Goal: Book appointment/travel/reservation

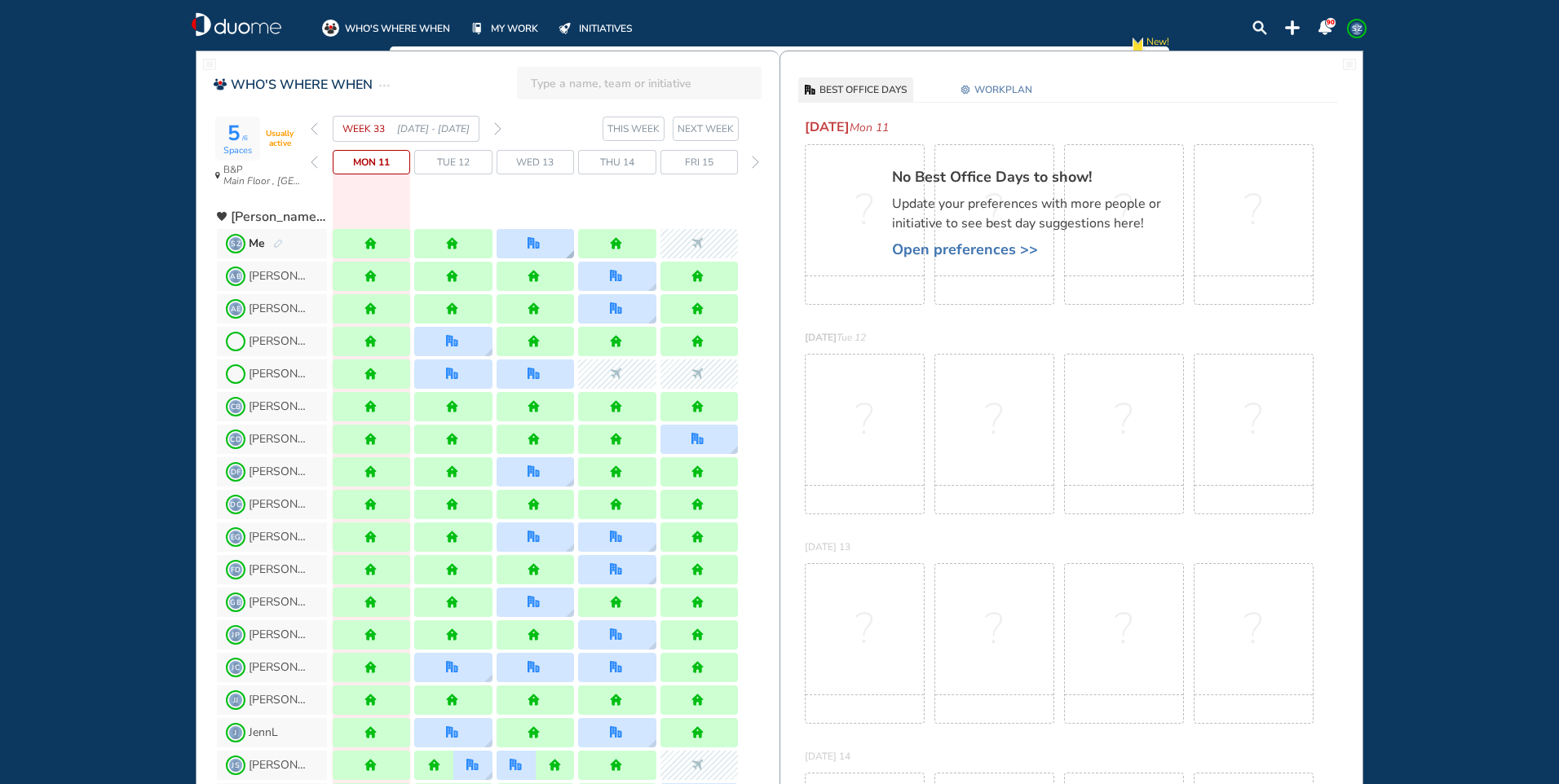
click at [540, 240] on div at bounding box center [535, 243] width 15 height 13
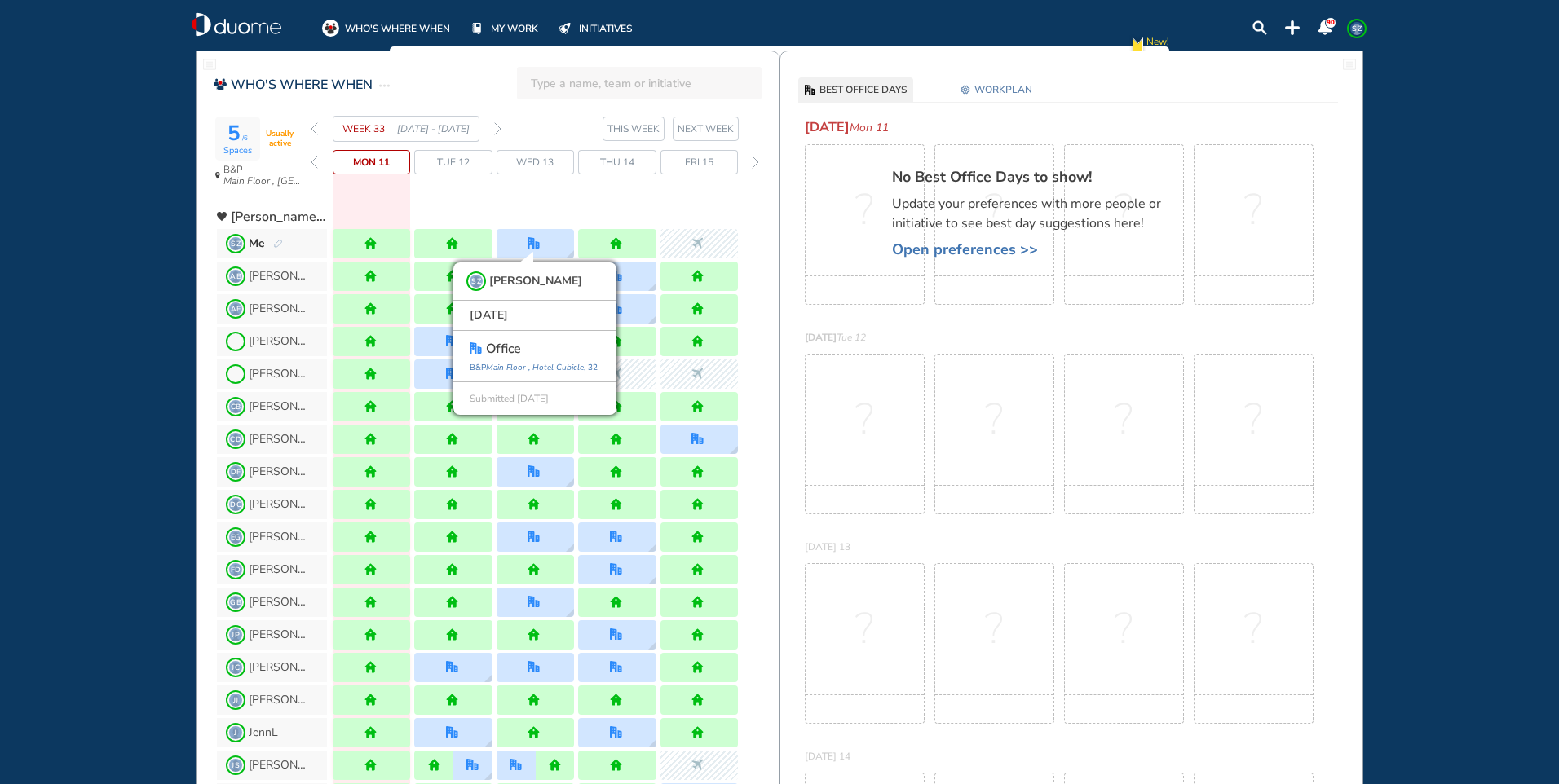
click at [560, 191] on div "WEEK 33 [DATE] - [DATE] THIS WEEK [DATE] 11 Tue 12 Wed 13 Thu 14 Fri 15" at bounding box center [545, 156] width 469 height 80
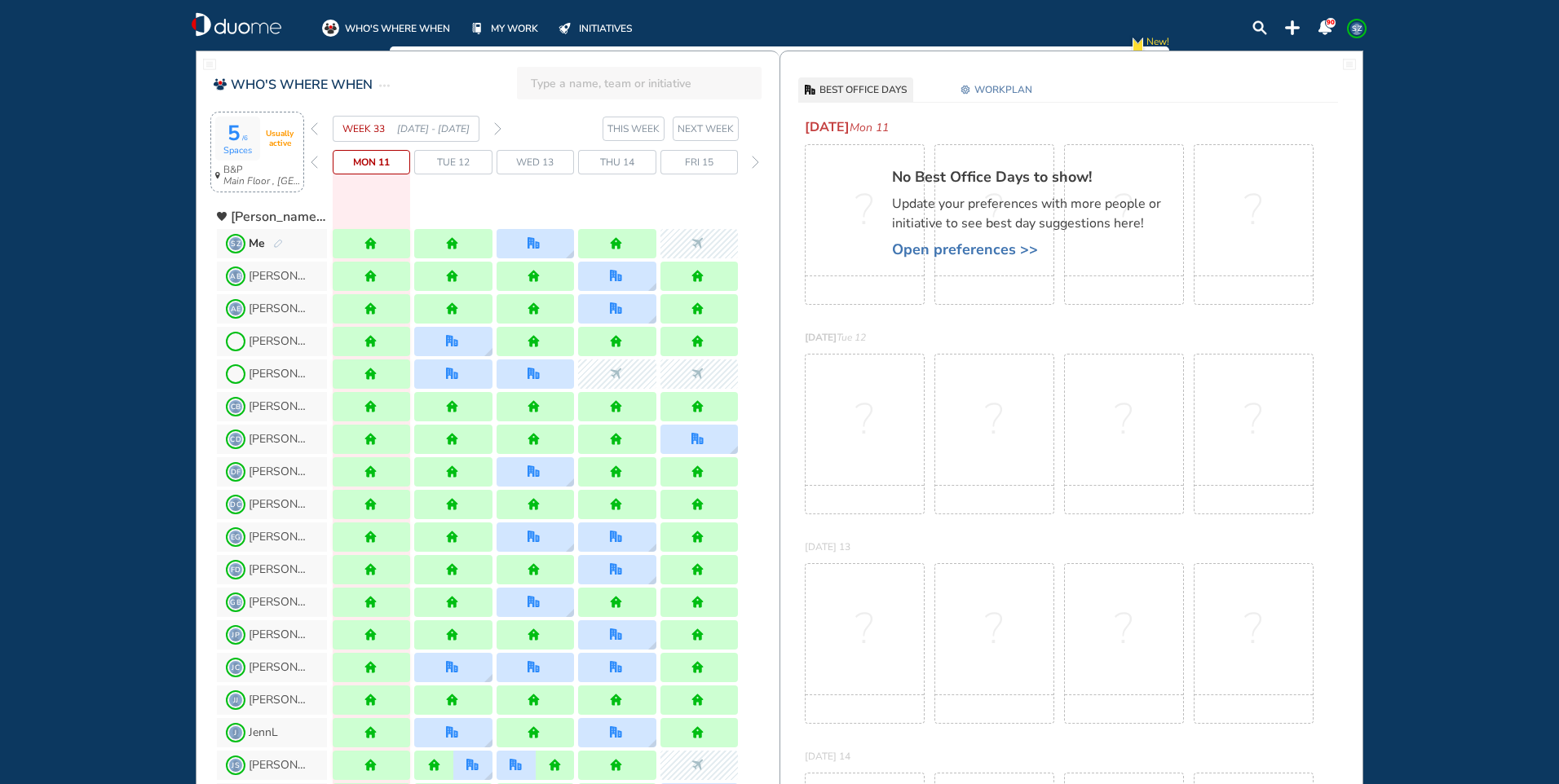
click at [260, 127] on div "5 /6 Spaces" at bounding box center [238, 138] width 45 height 44
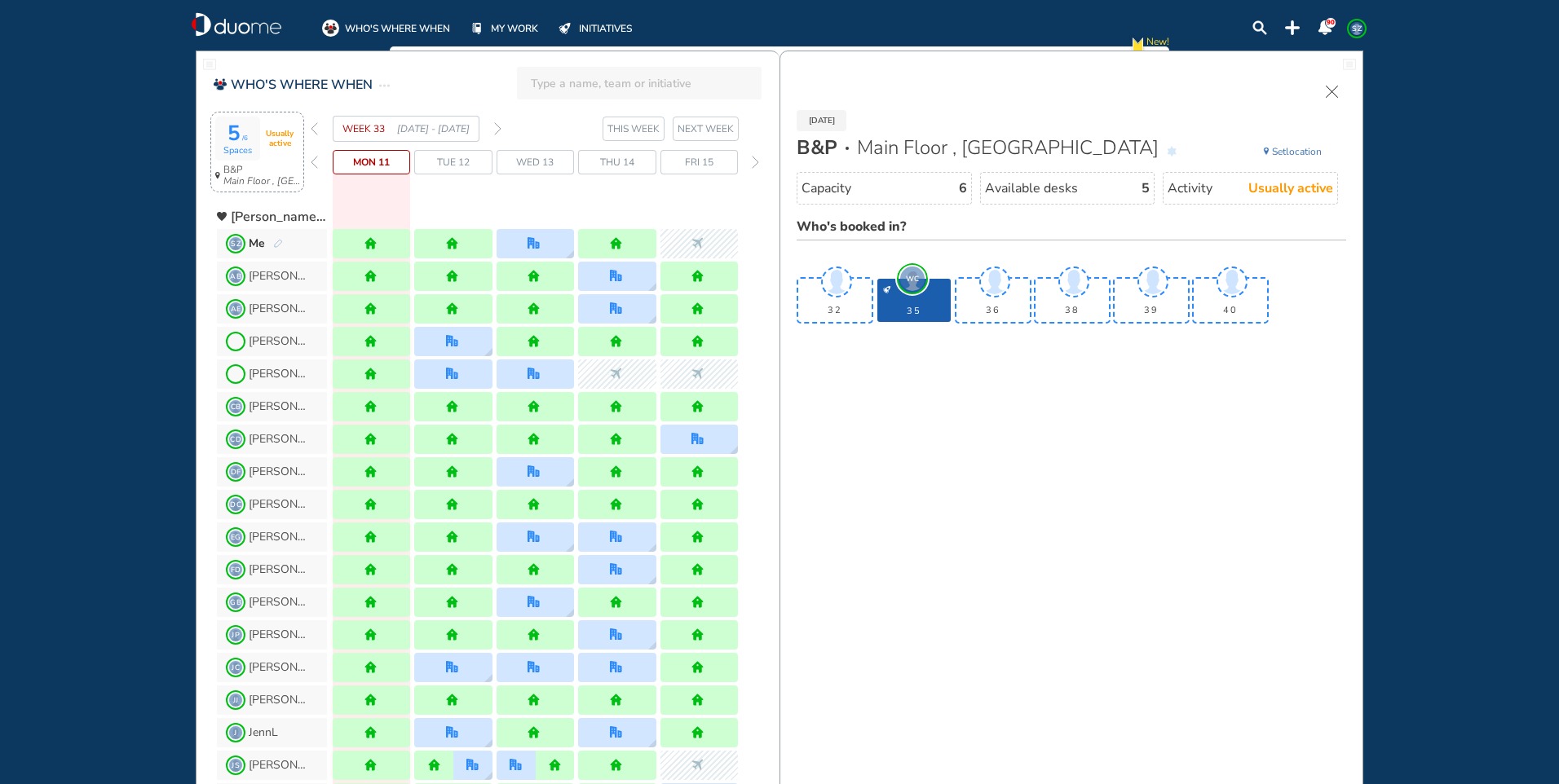
click at [547, 167] on span "Wed 13" at bounding box center [534, 162] width 38 height 16
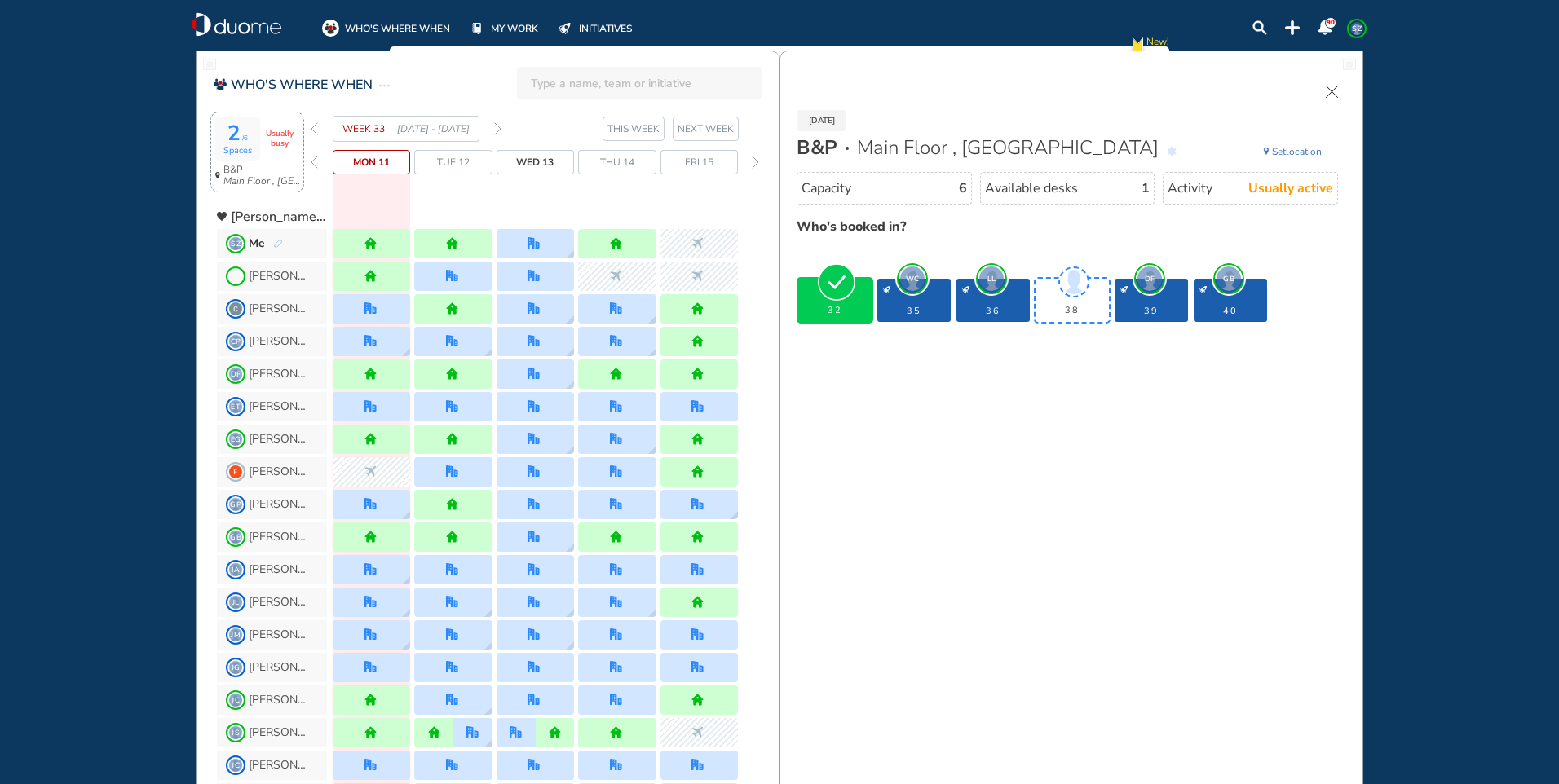
click at [1227, 278] on span "GB" at bounding box center [1228, 278] width 24 height 24
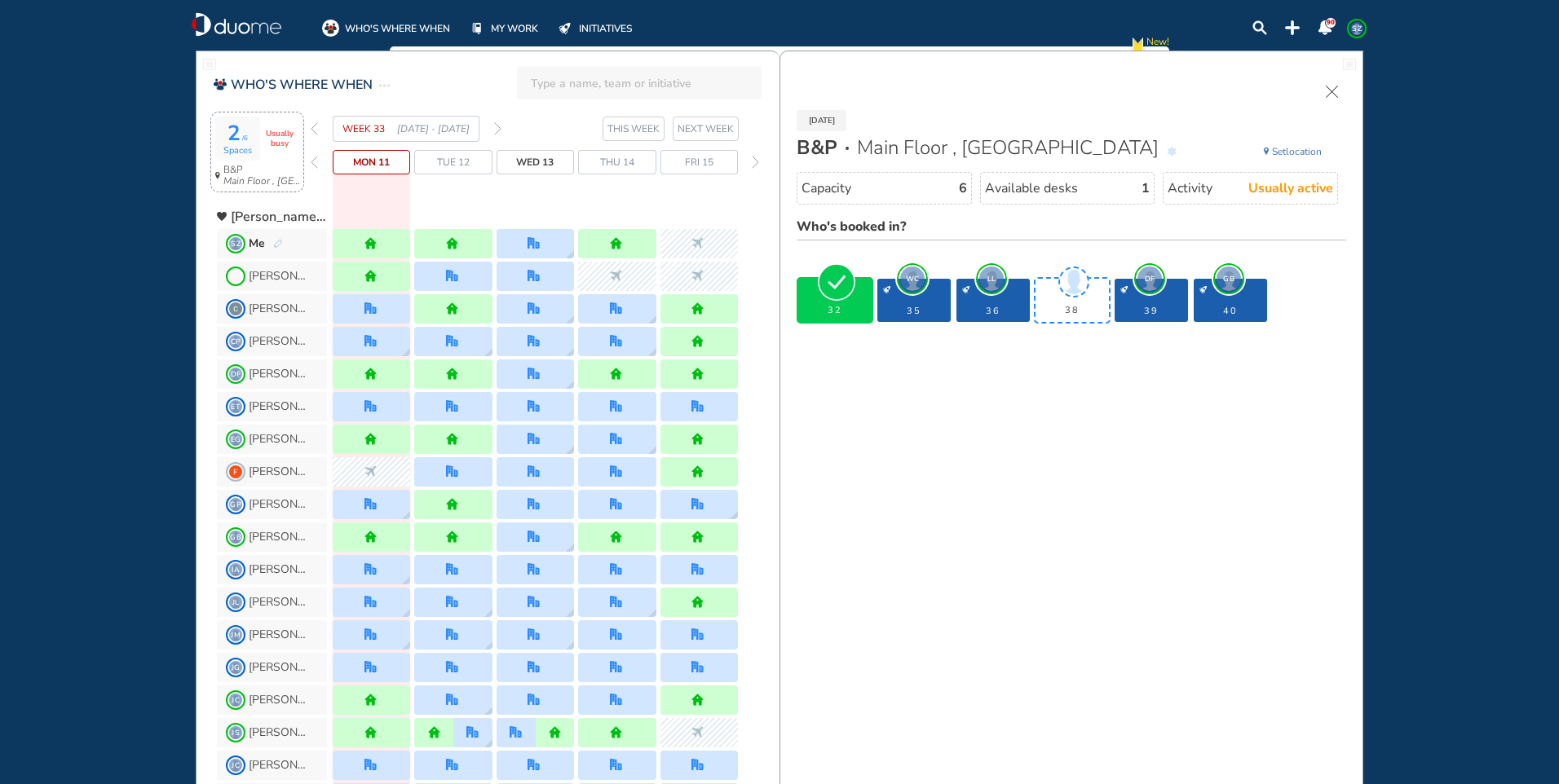
click at [501, 127] on img "forward week" at bounding box center [498, 129] width 8 height 13
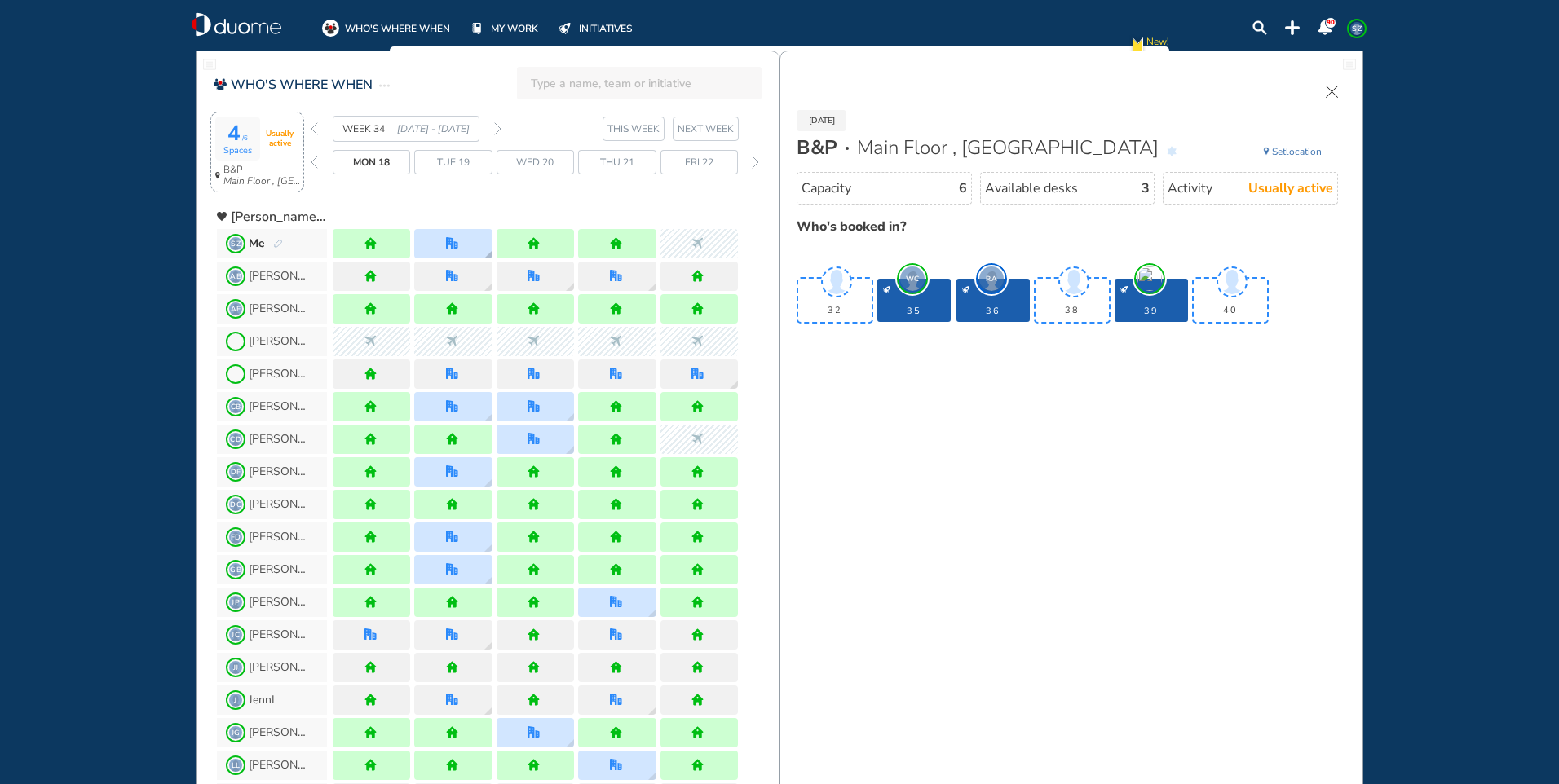
click at [462, 237] on div at bounding box center [452, 244] width 77 height 29
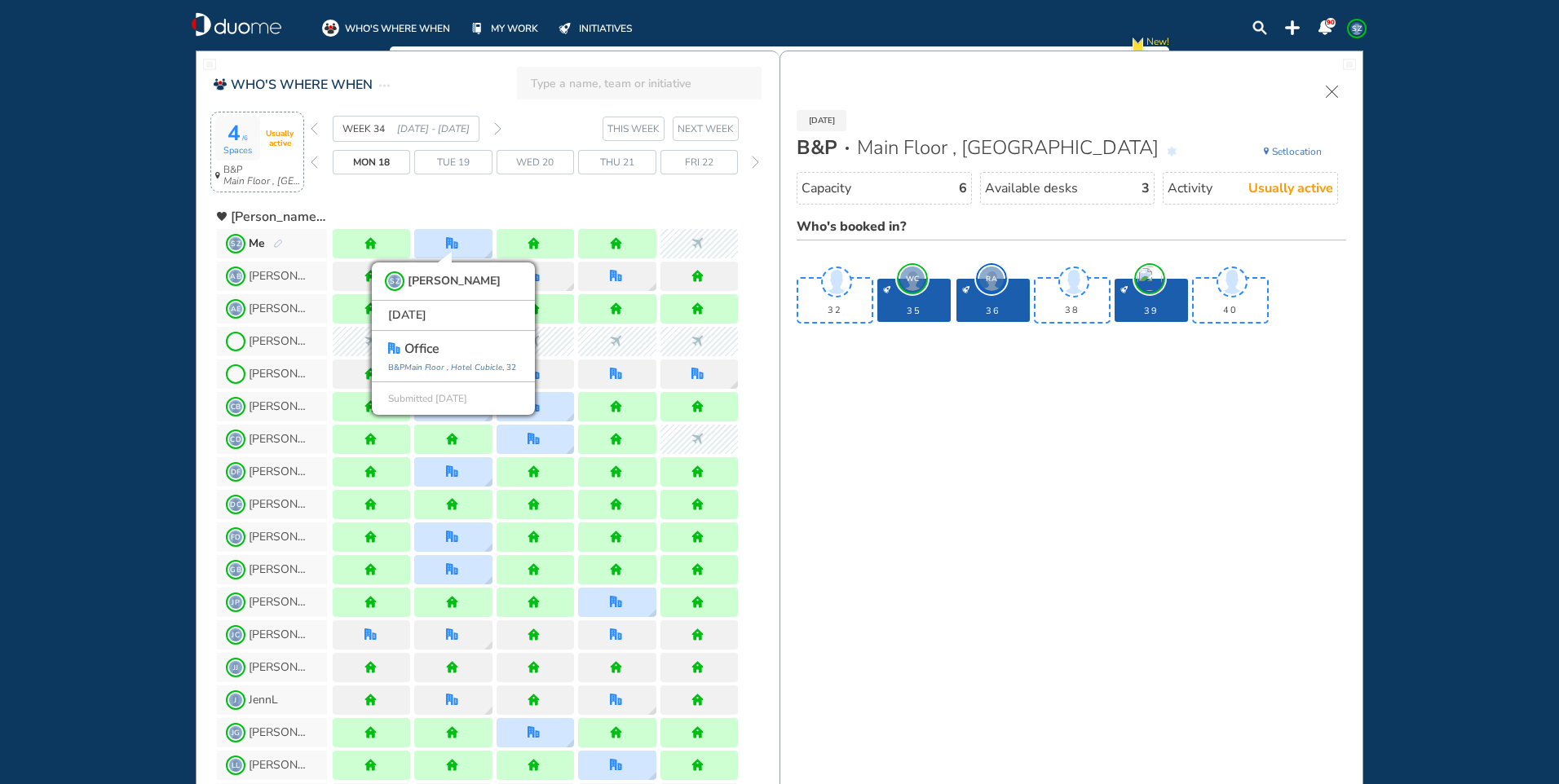
click at [498, 126] on img "forward week" at bounding box center [498, 129] width 8 height 13
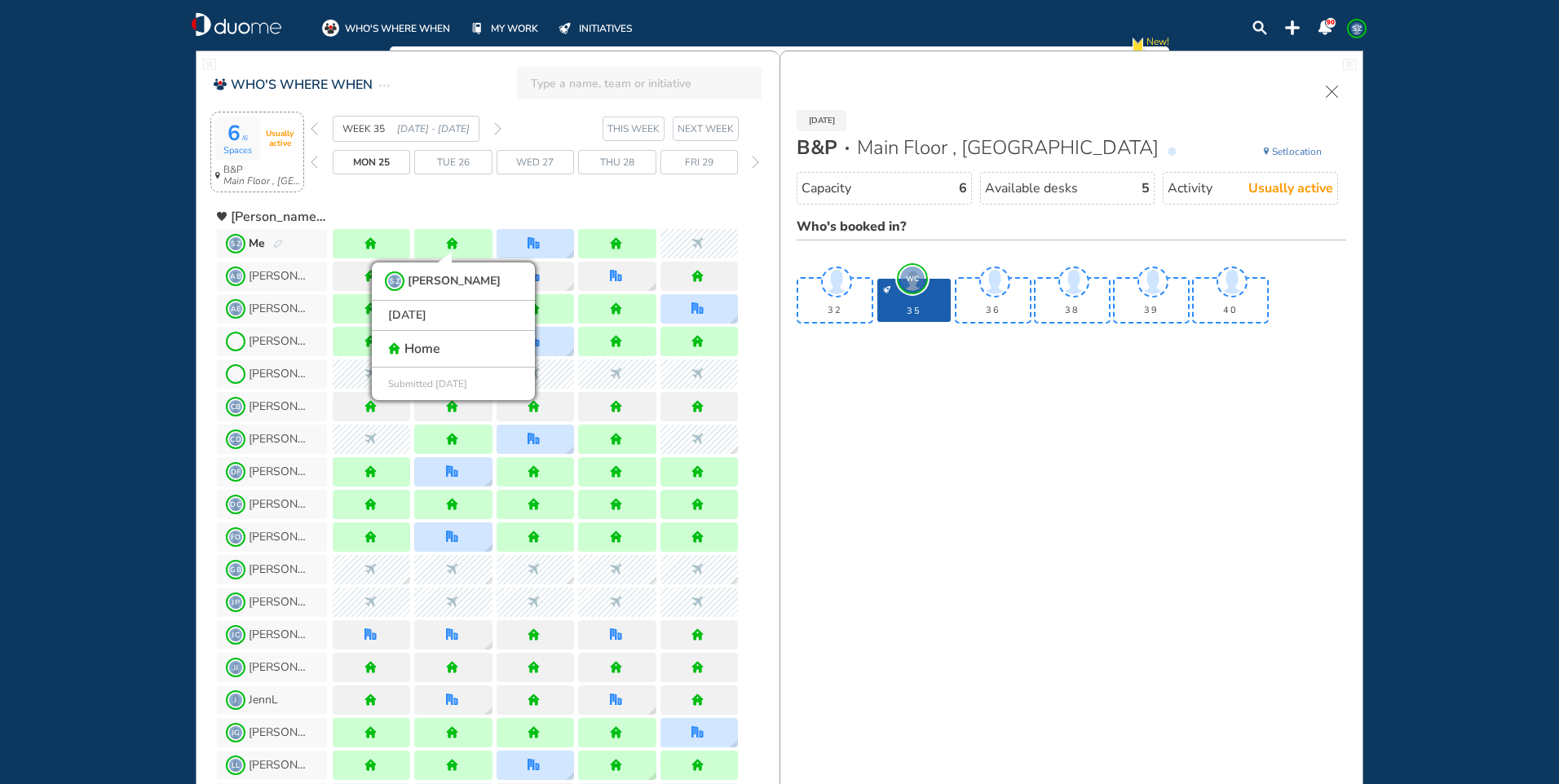
click at [560, 157] on div "Wed 27" at bounding box center [535, 162] width 77 height 24
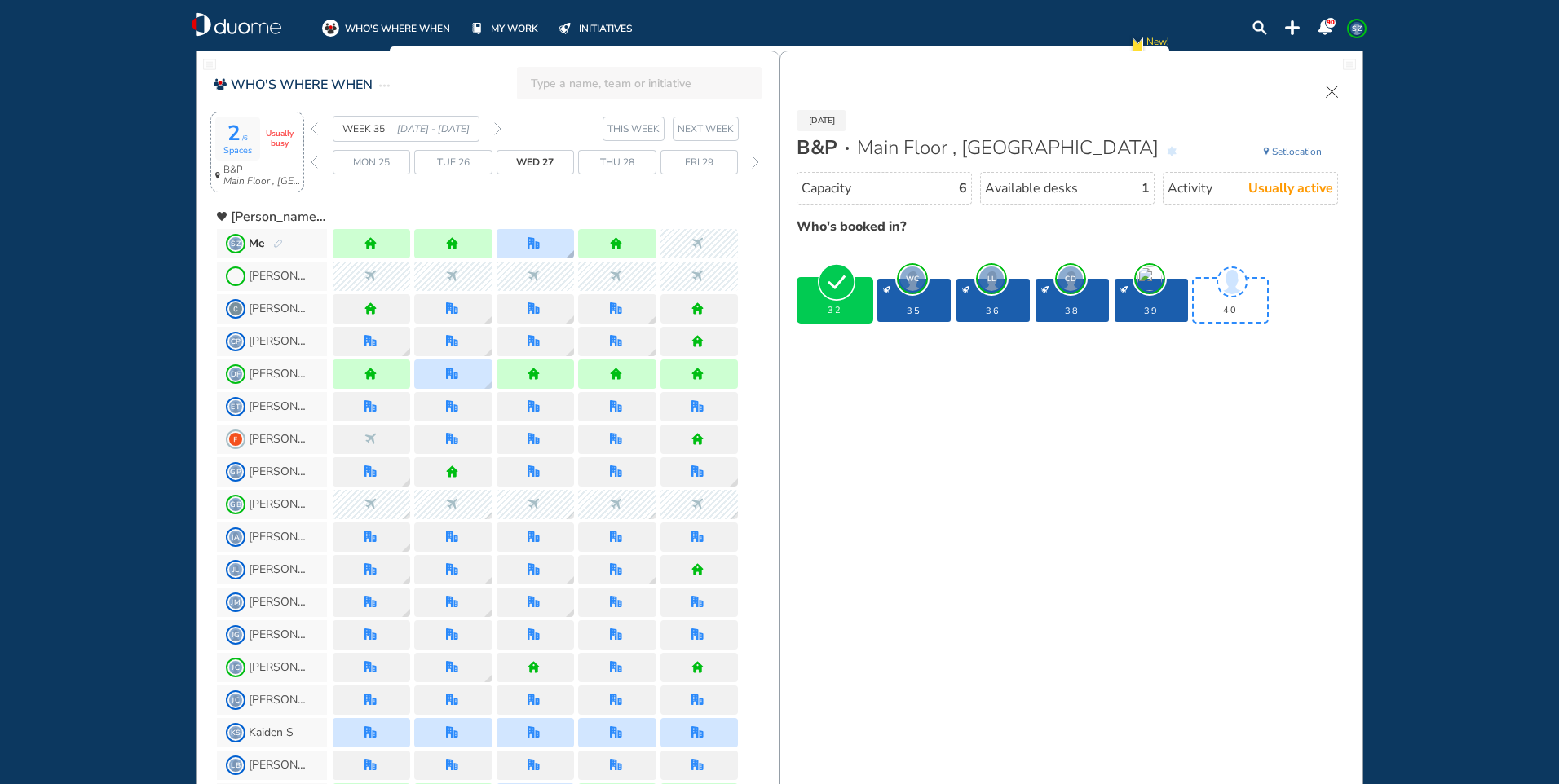
click at [561, 239] on div at bounding box center [535, 244] width 77 height 29
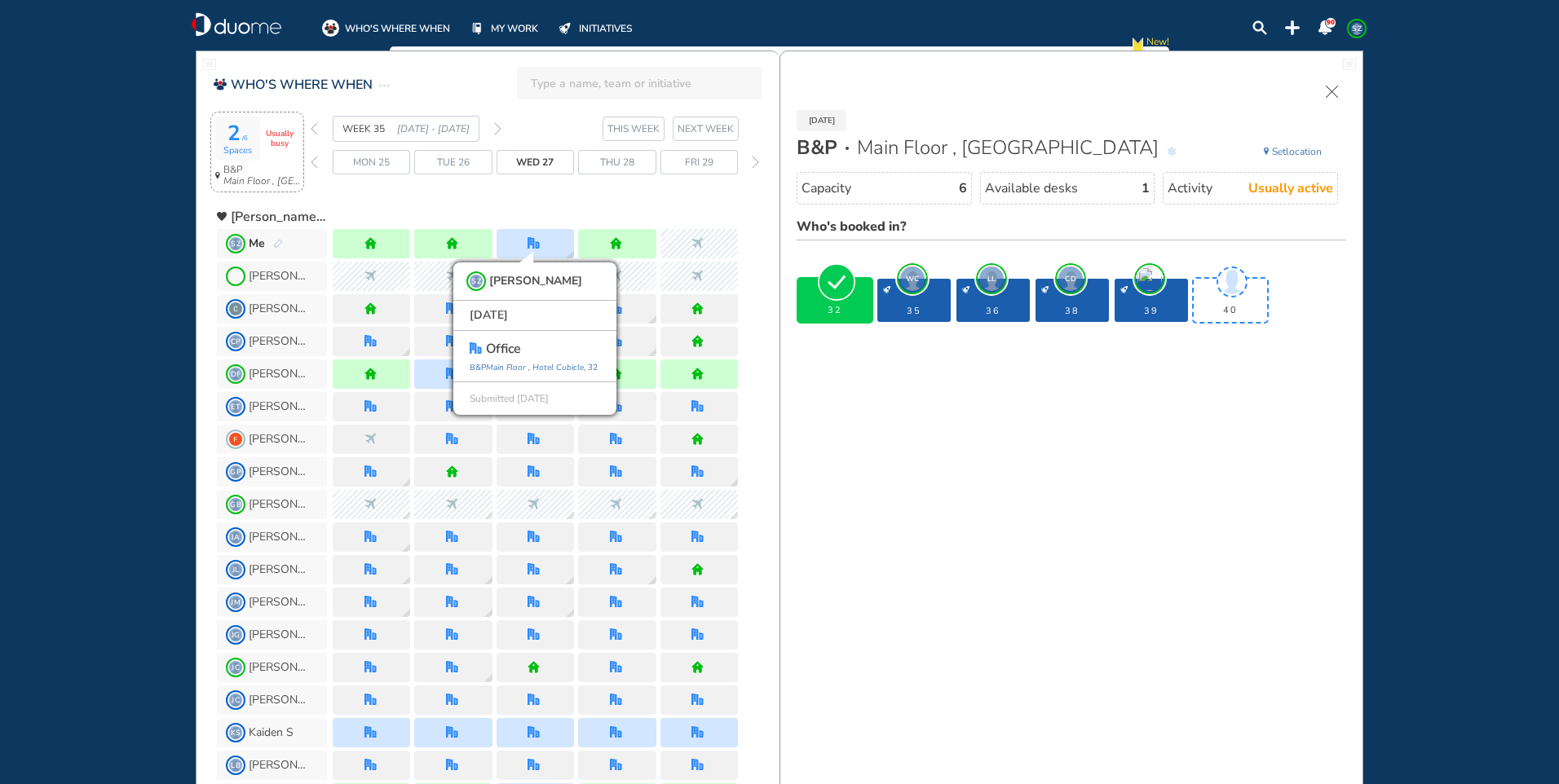
click at [1154, 285] on span "desk-details" at bounding box center [1149, 278] width 24 height 24
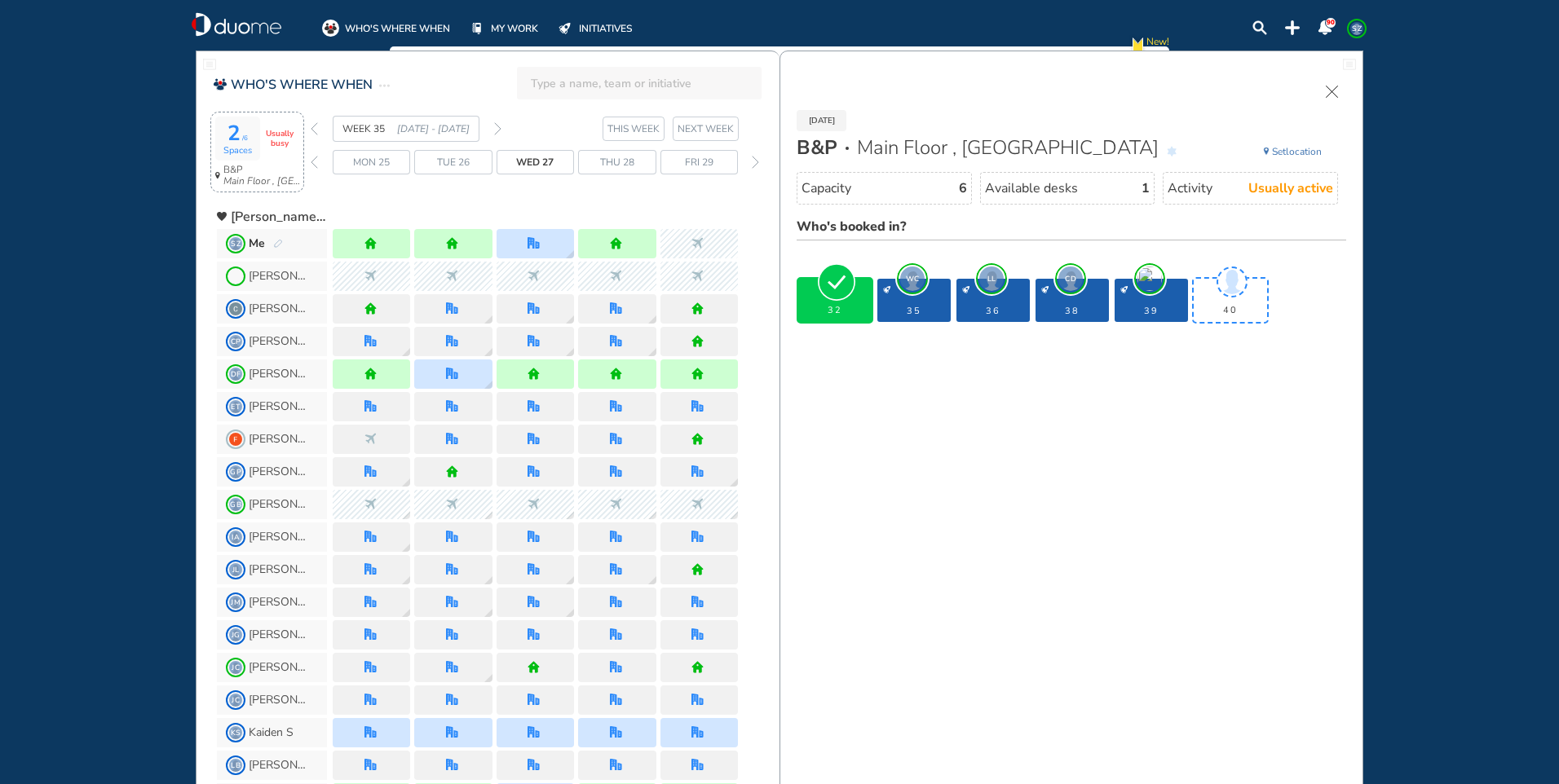
click at [498, 127] on img "forward week" at bounding box center [498, 129] width 8 height 13
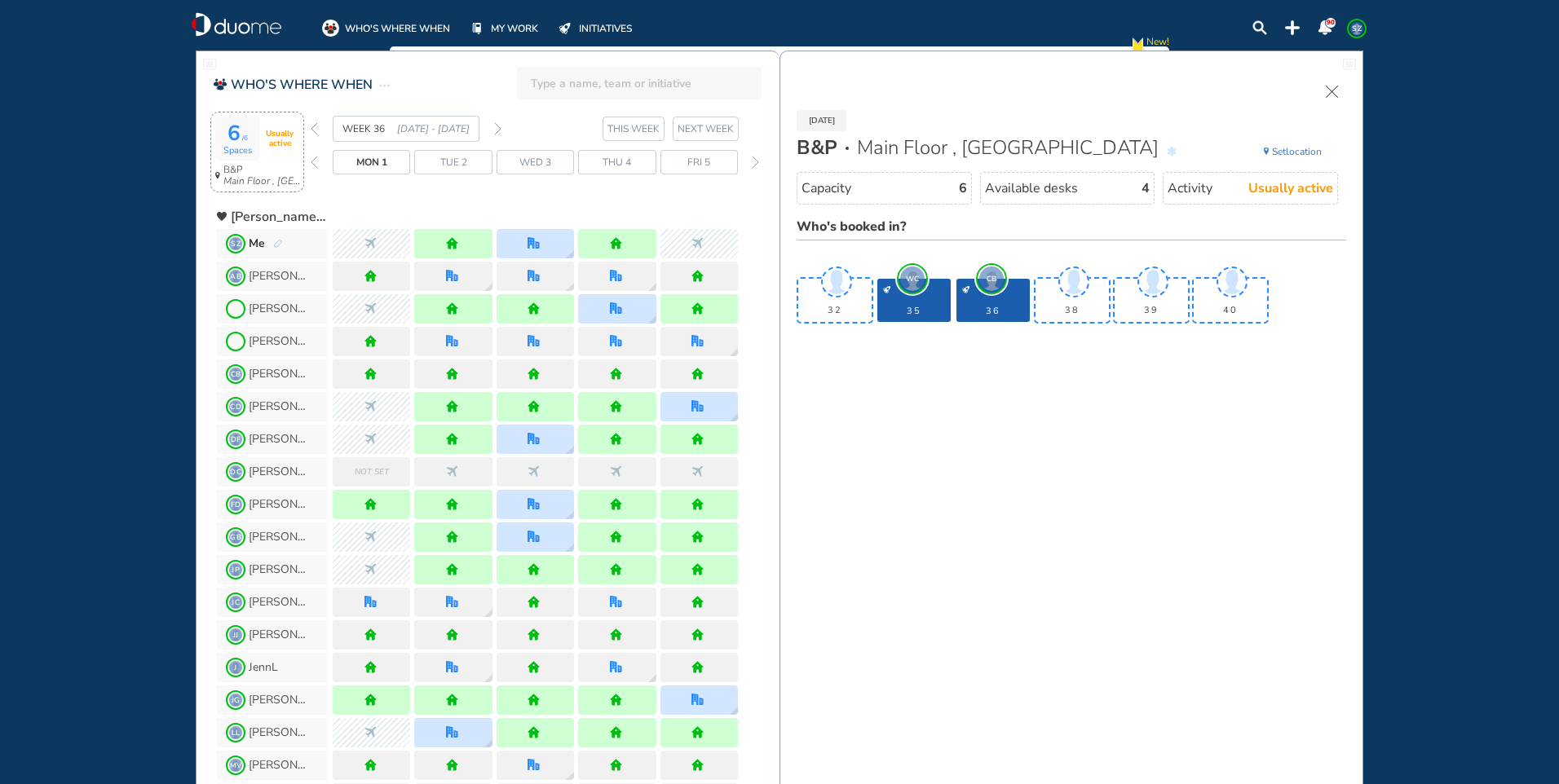
click at [314, 126] on img "back week" at bounding box center [314, 129] width 8 height 13
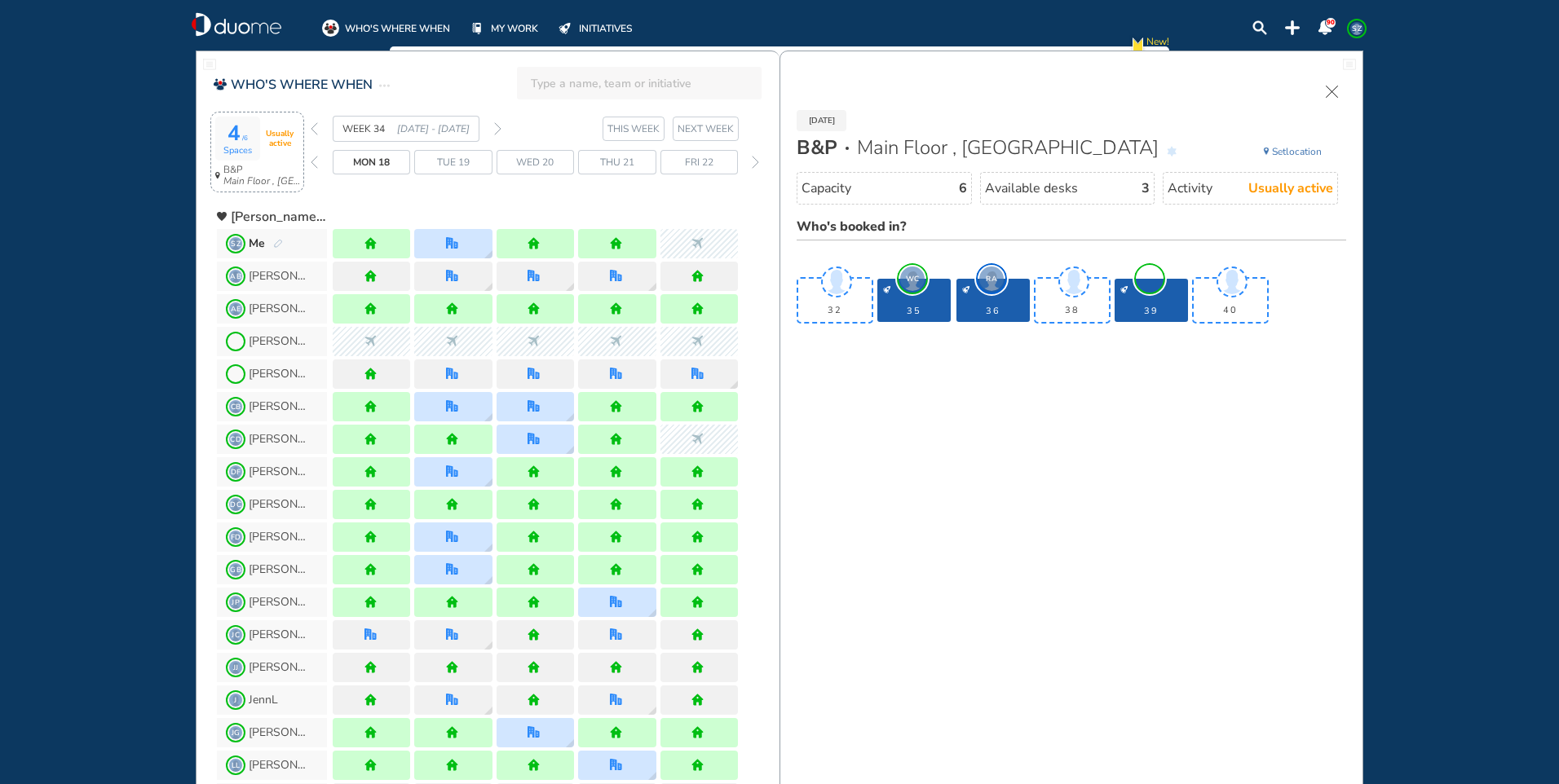
click at [314, 126] on img "back week" at bounding box center [314, 129] width 8 height 13
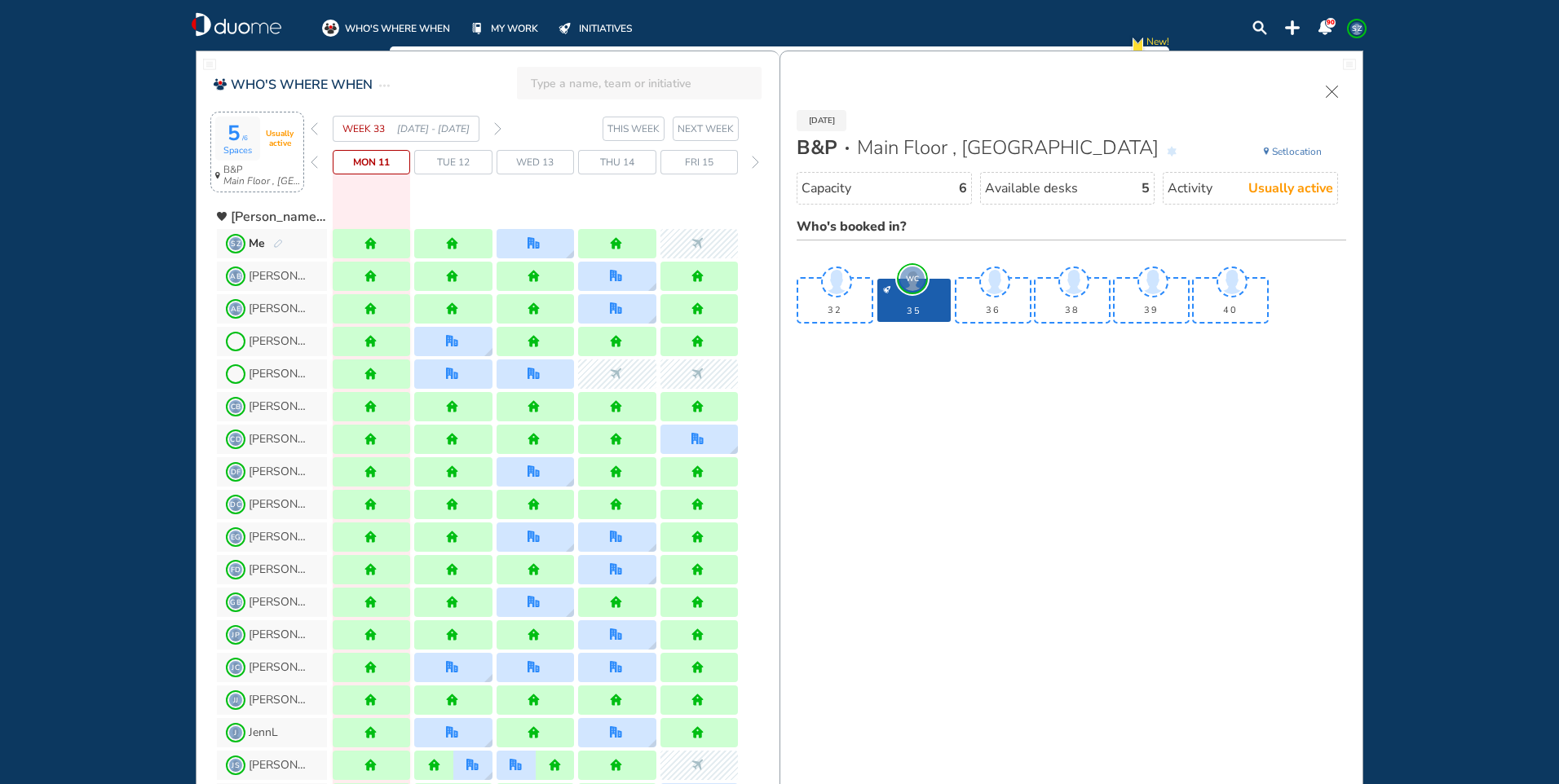
click at [314, 126] on img "back week" at bounding box center [314, 129] width 8 height 13
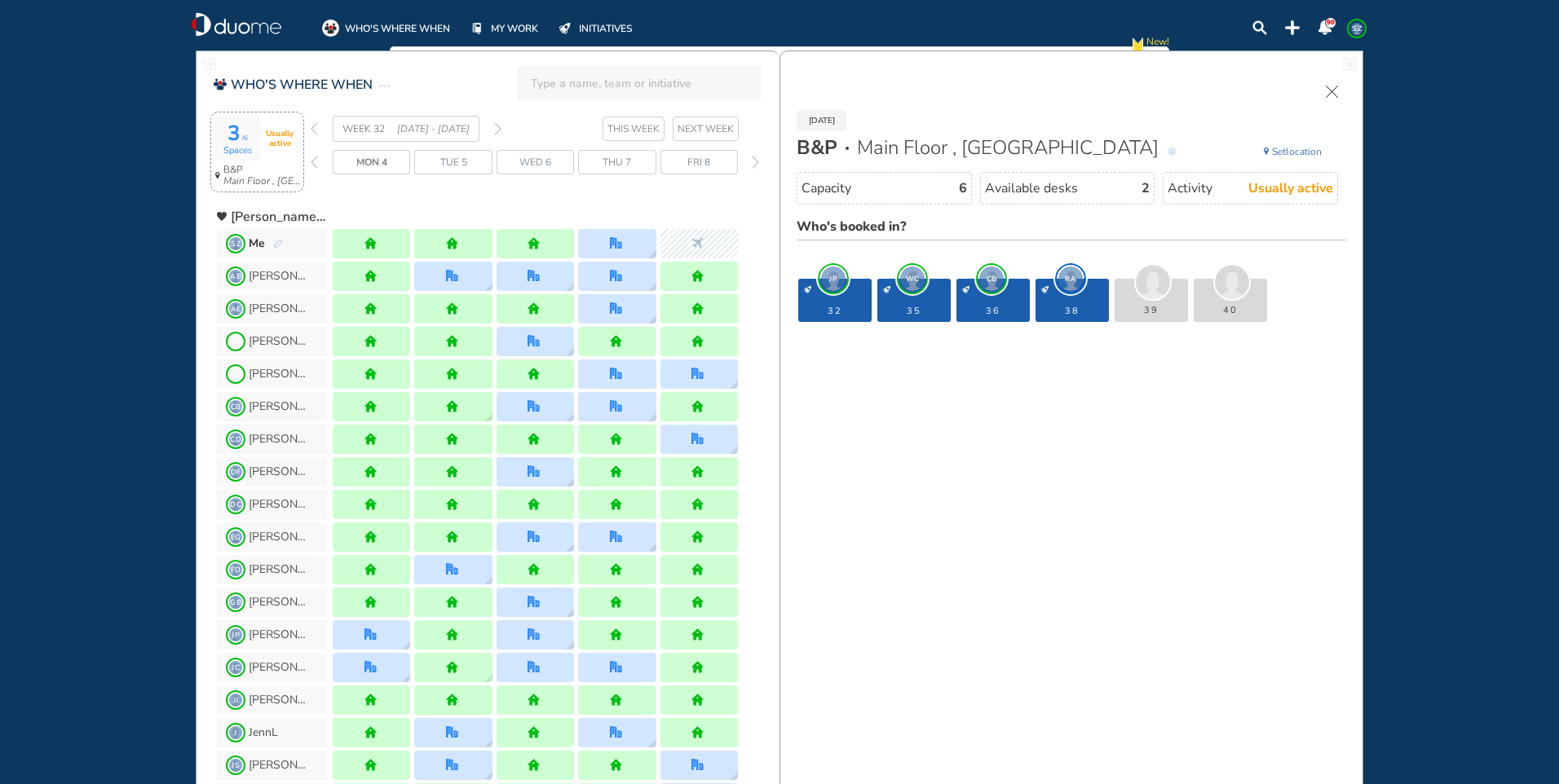
click at [495, 126] on img "forward week" at bounding box center [498, 129] width 8 height 13
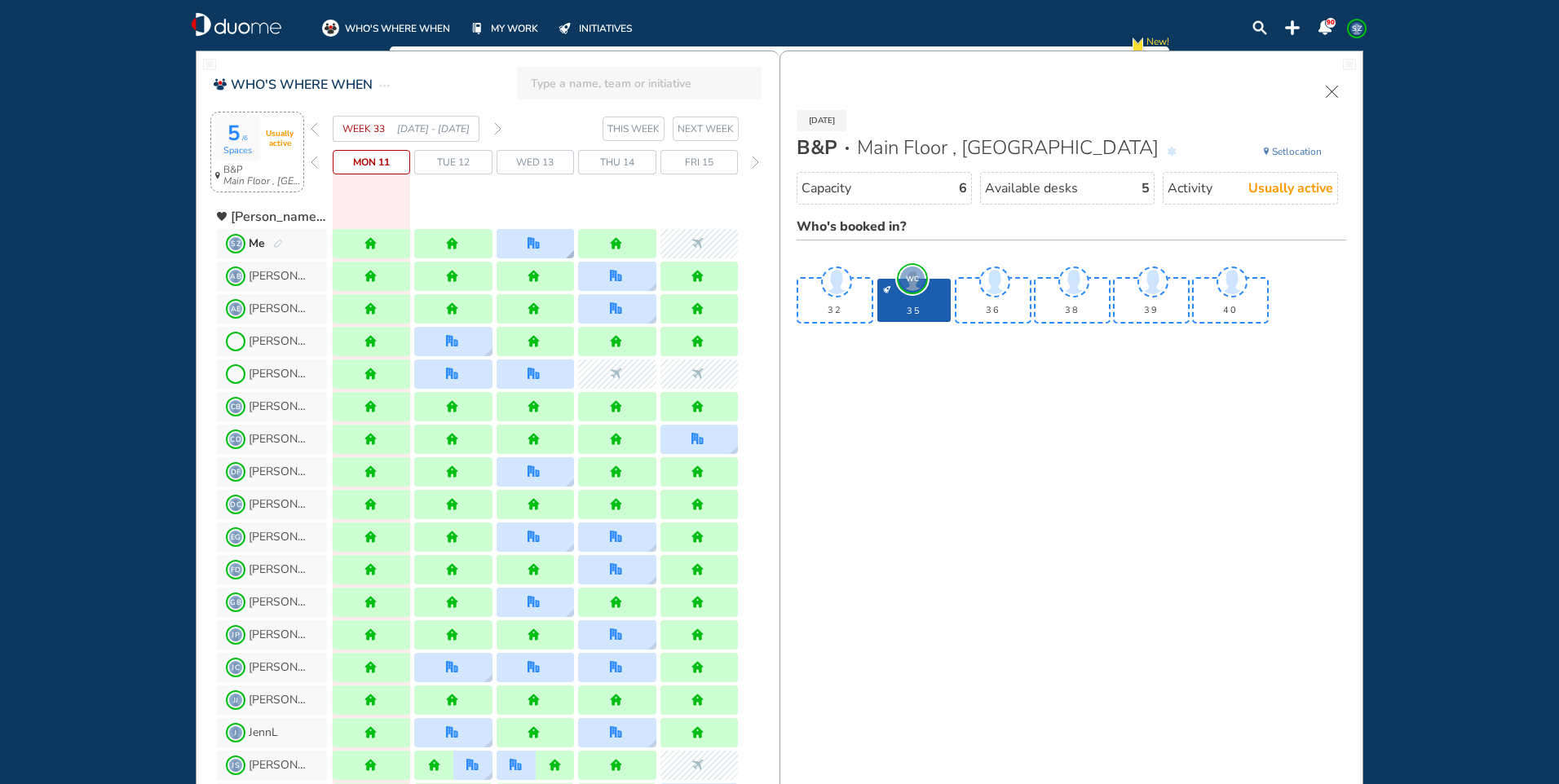
click at [537, 237] on img "office" at bounding box center [534, 243] width 13 height 13
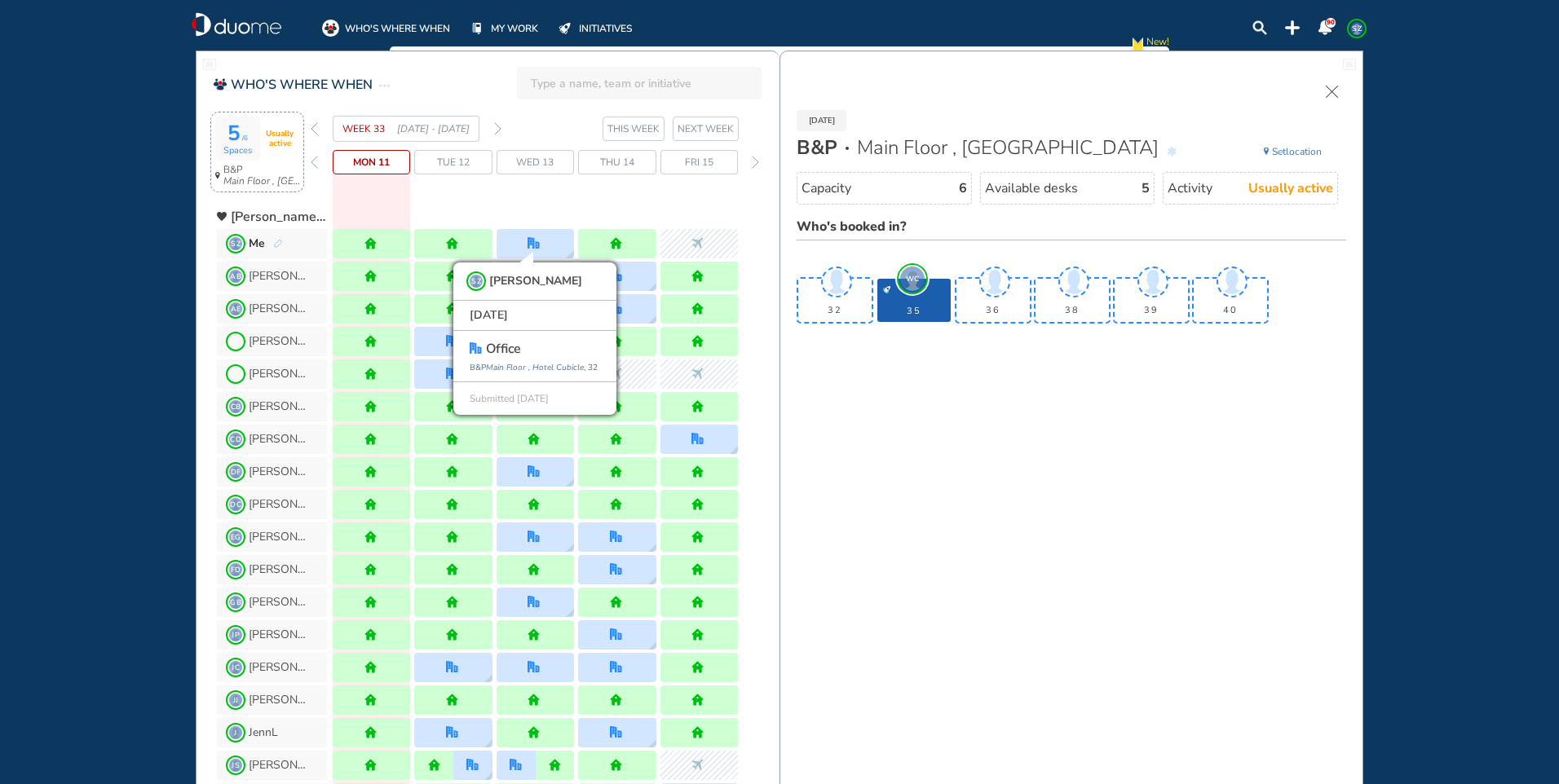
click at [556, 157] on div "Wed 13" at bounding box center [535, 162] width 77 height 24
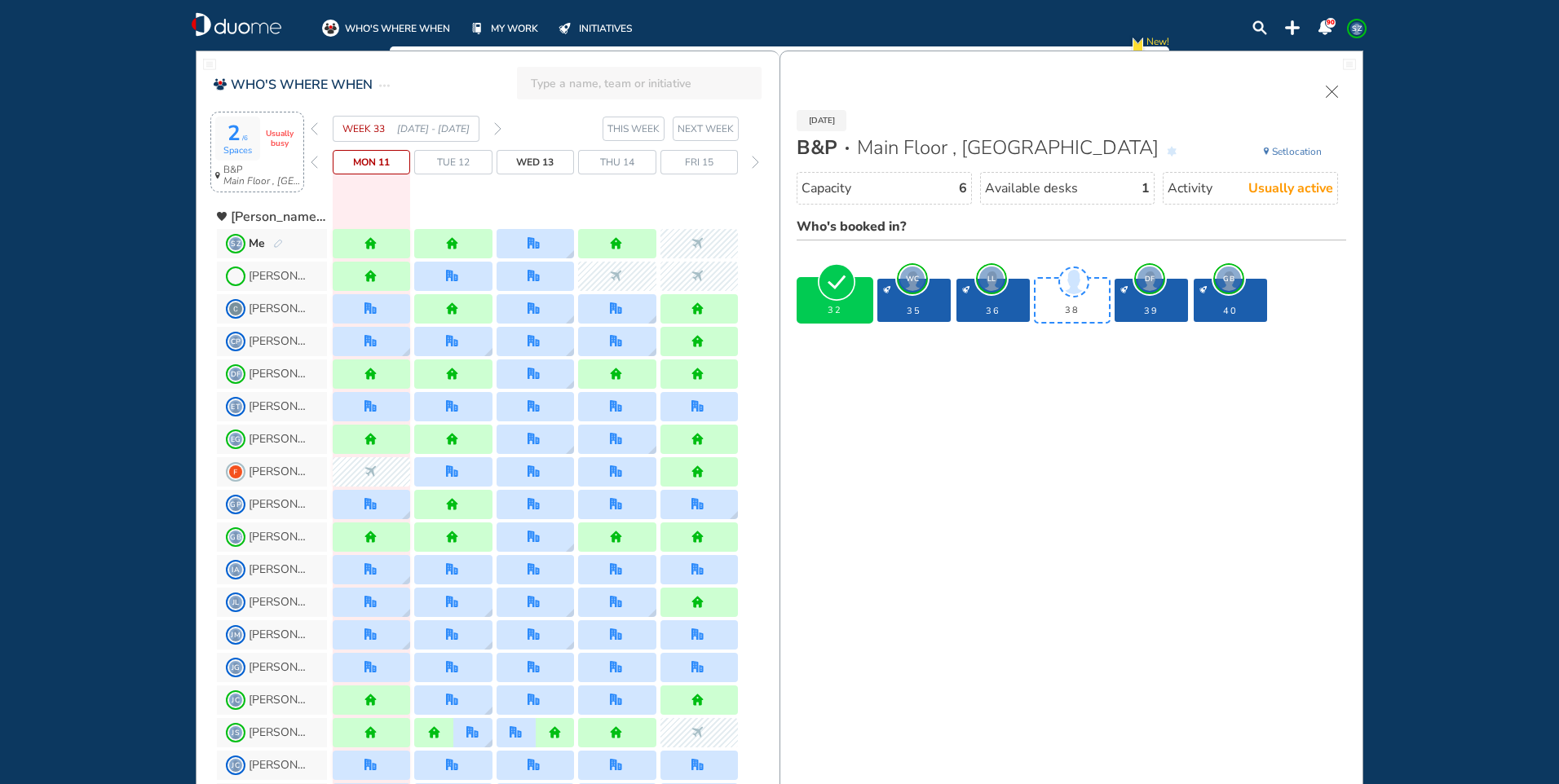
click at [496, 130] on img "forward week" at bounding box center [498, 129] width 8 height 13
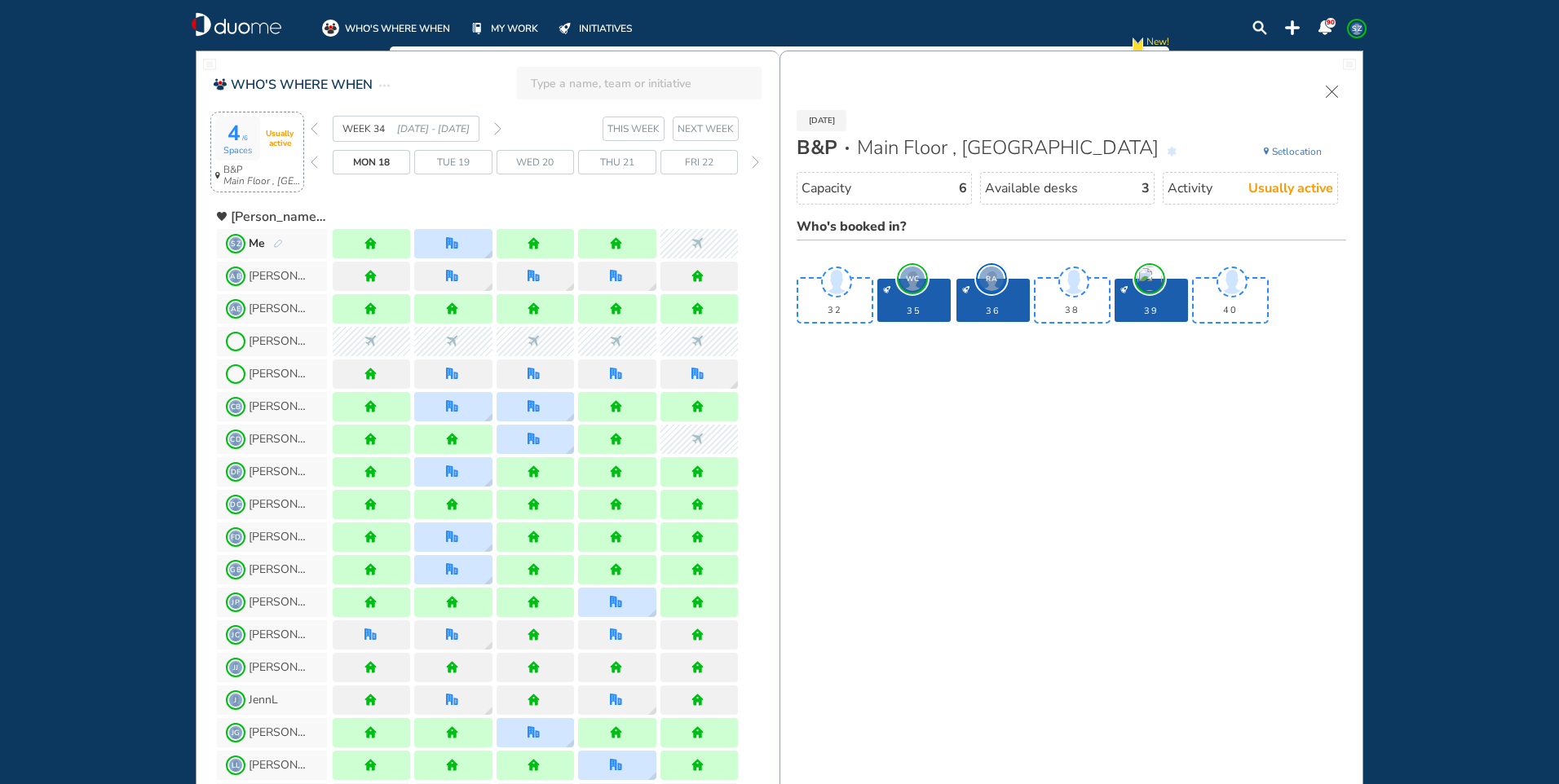
click at [460, 157] on span "Tue 19" at bounding box center [453, 162] width 33 height 16
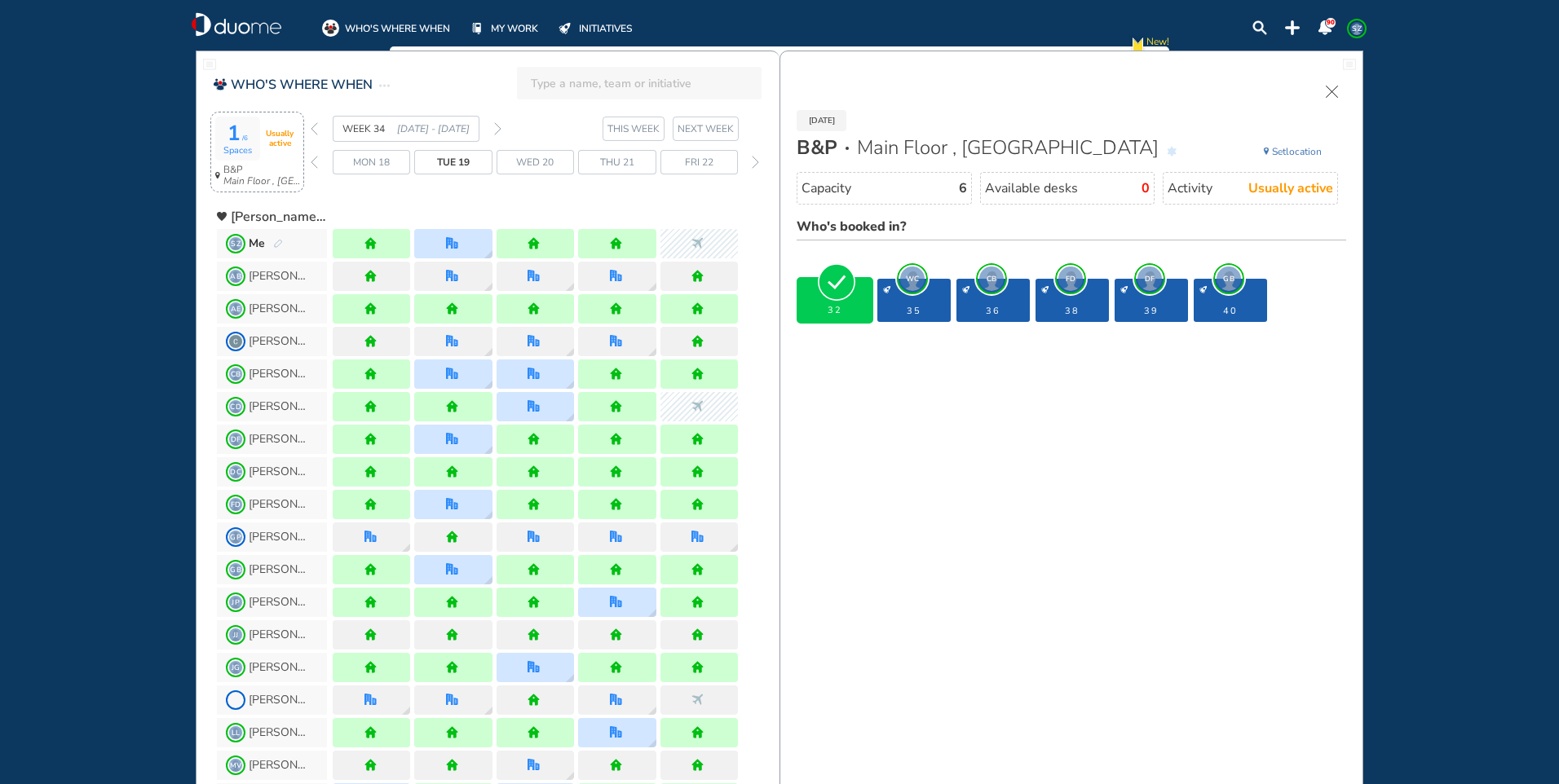
click at [500, 130] on img "forward week" at bounding box center [498, 129] width 8 height 13
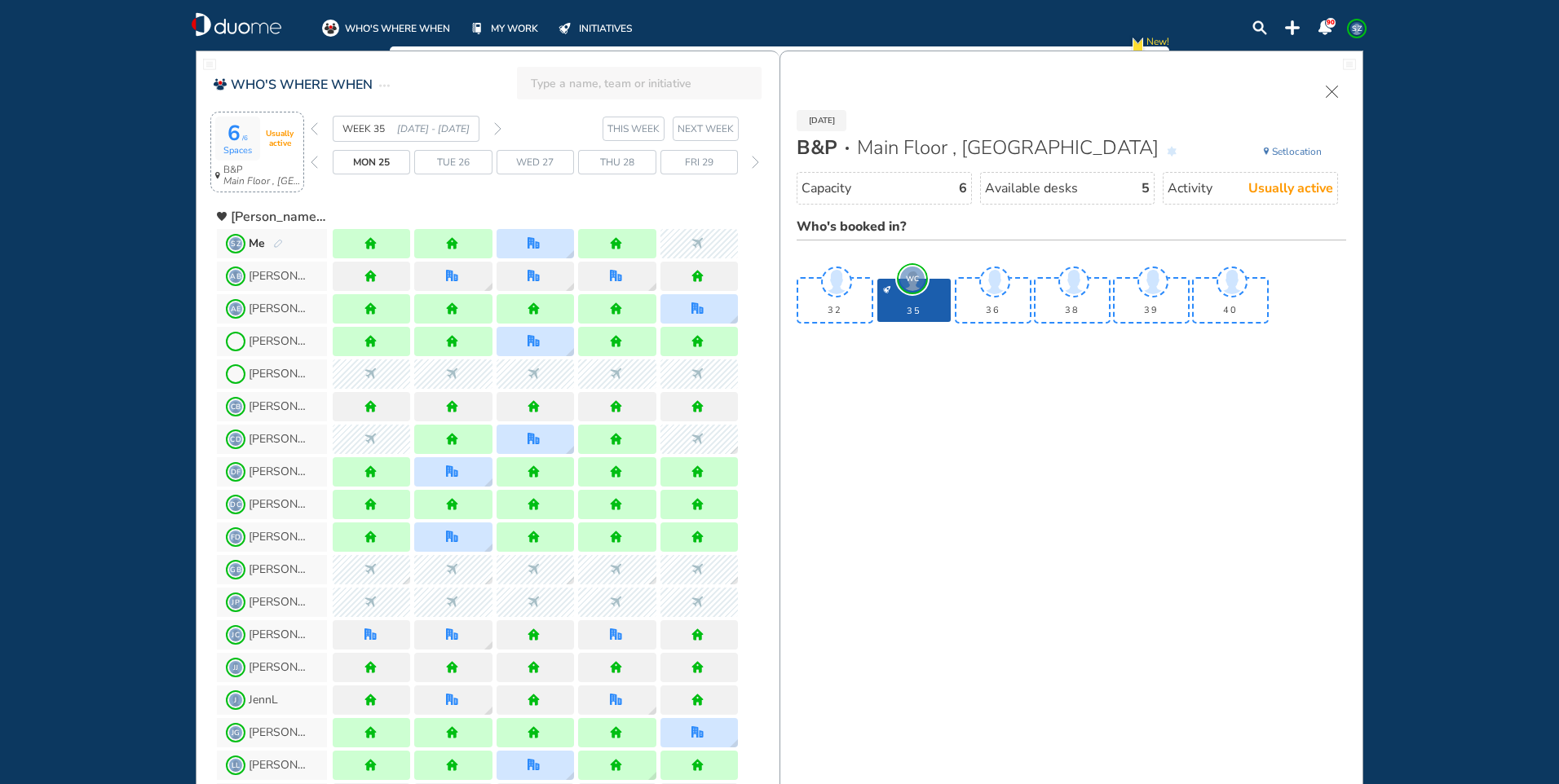
click at [535, 154] on span "Wed 27" at bounding box center [534, 162] width 38 height 16
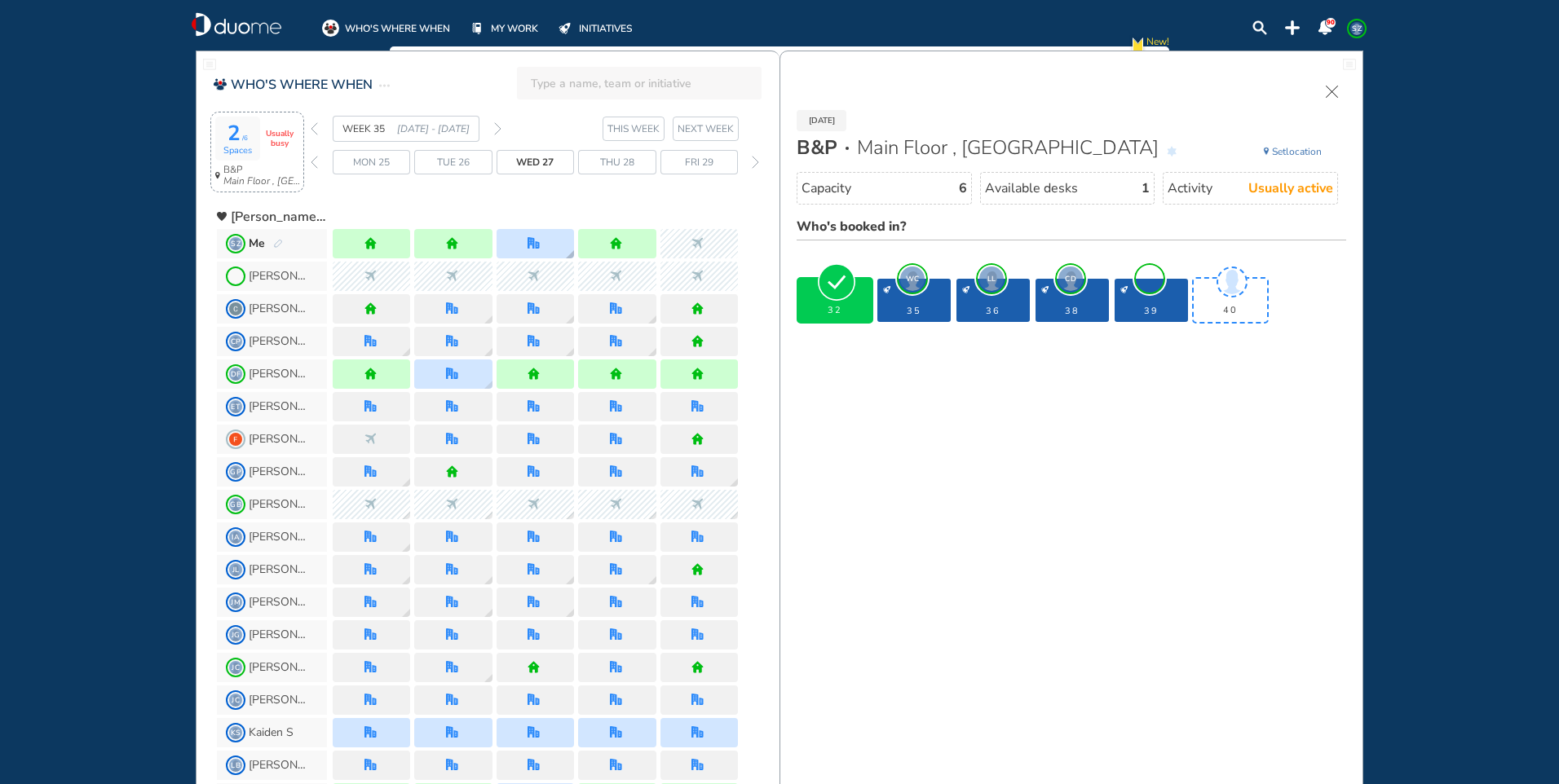
click at [553, 235] on div at bounding box center [535, 244] width 77 height 29
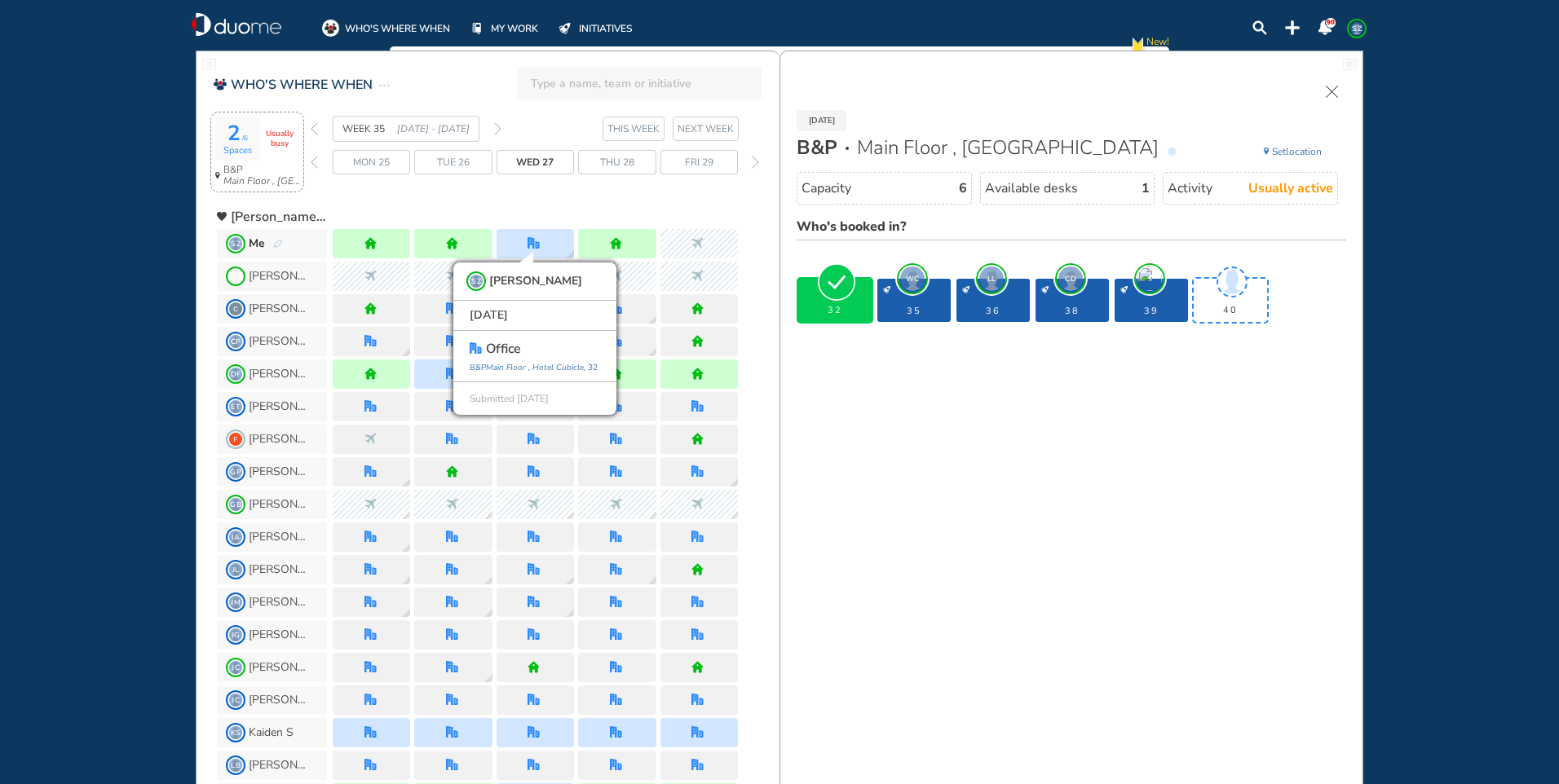
click at [498, 126] on img "forward week" at bounding box center [498, 129] width 8 height 13
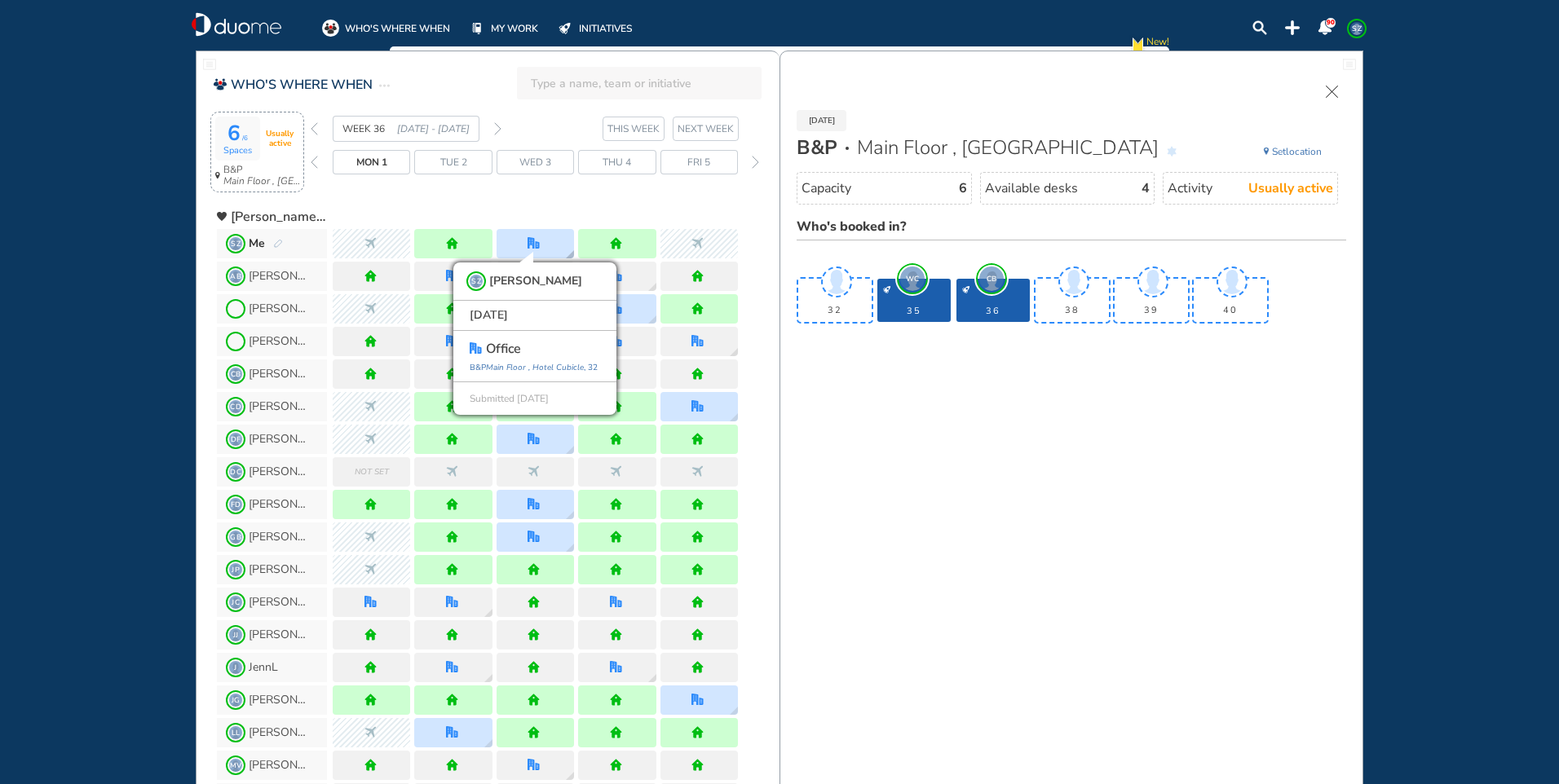
click at [554, 245] on div "SZ [PERSON_NAME] [DATE] office [GEOGRAPHIC_DATA] , 32 Submitted [DATE]" at bounding box center [535, 244] width 77 height 29
click at [499, 126] on img "forward week" at bounding box center [498, 129] width 8 height 13
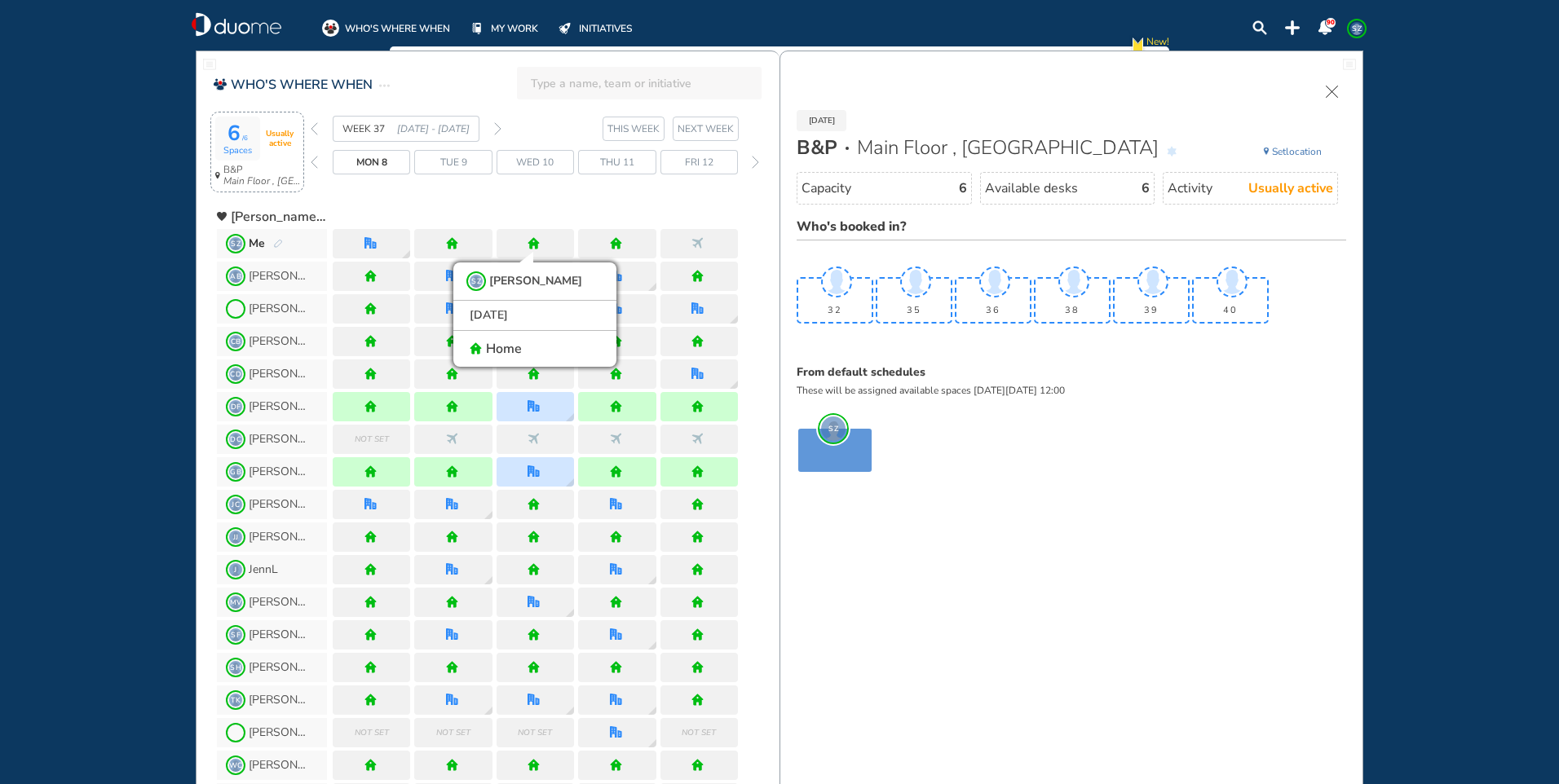
click at [615, 158] on span "Thu 11" at bounding box center [617, 162] width 34 height 16
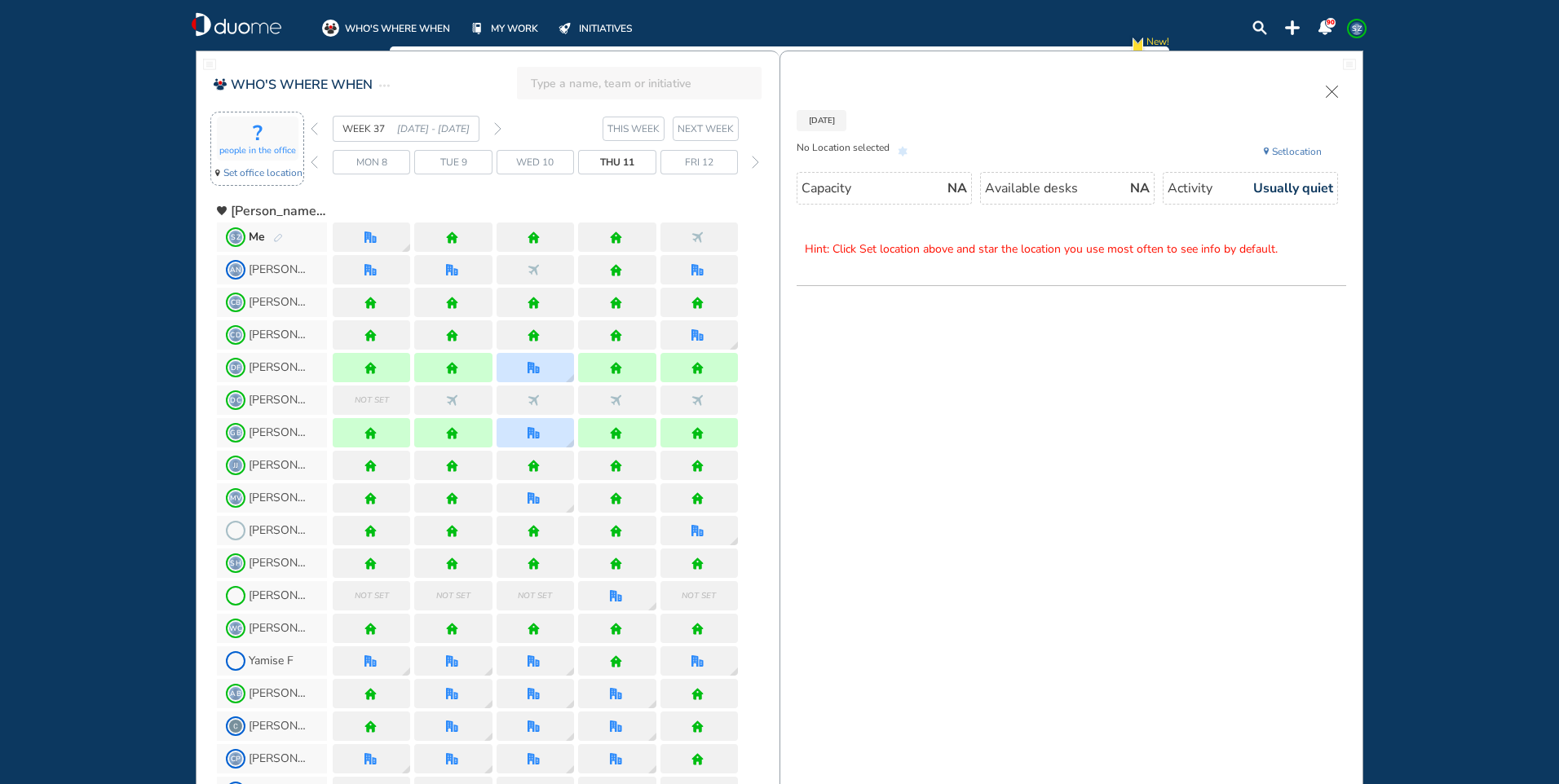
click at [615, 165] on span "Thu 11" at bounding box center [617, 162] width 34 height 16
click at [1329, 94] on img "cross-thin" at bounding box center [1332, 91] width 13 height 13
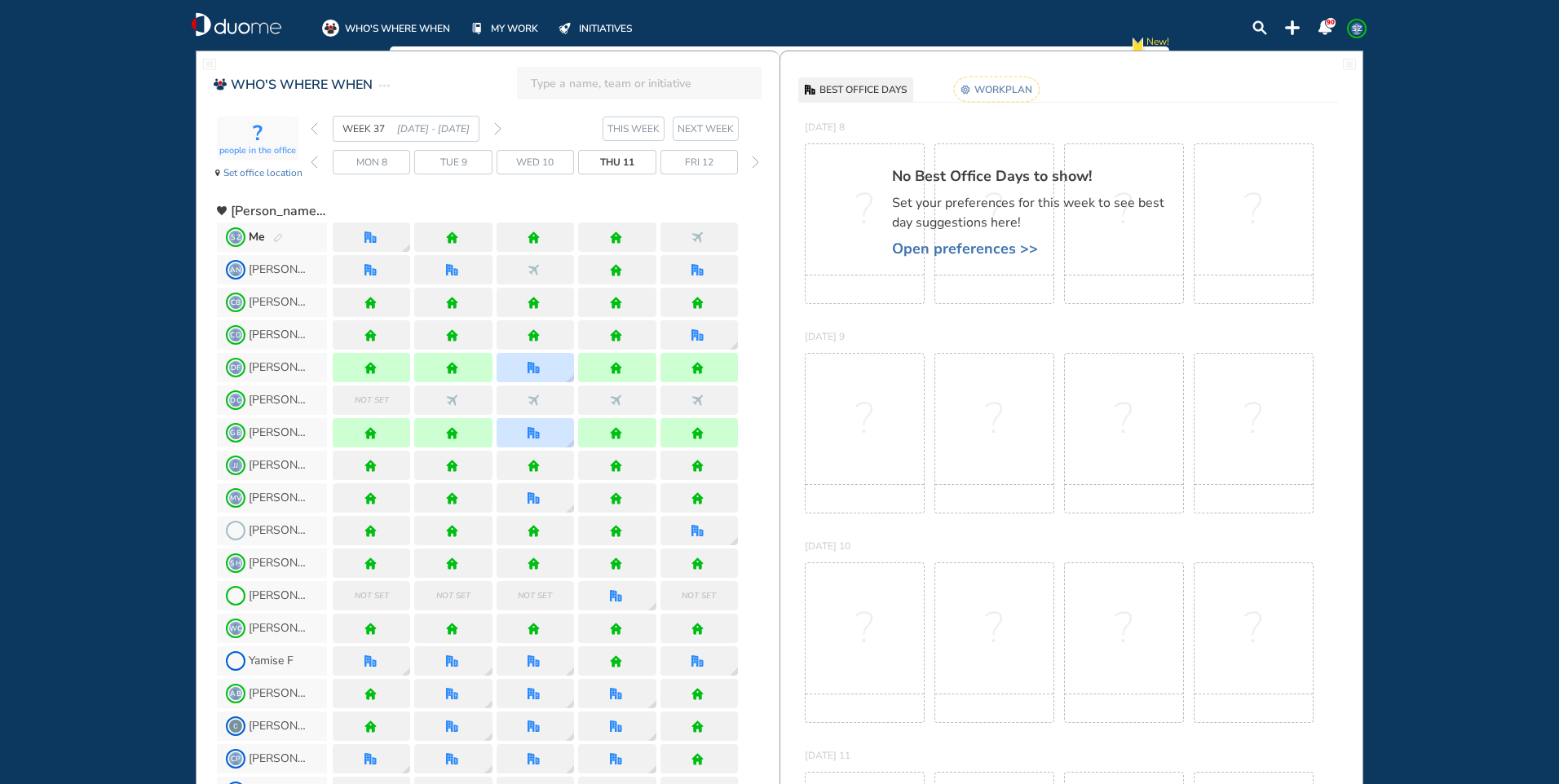
click at [1013, 88] on rect at bounding box center [997, 89] width 85 height 25
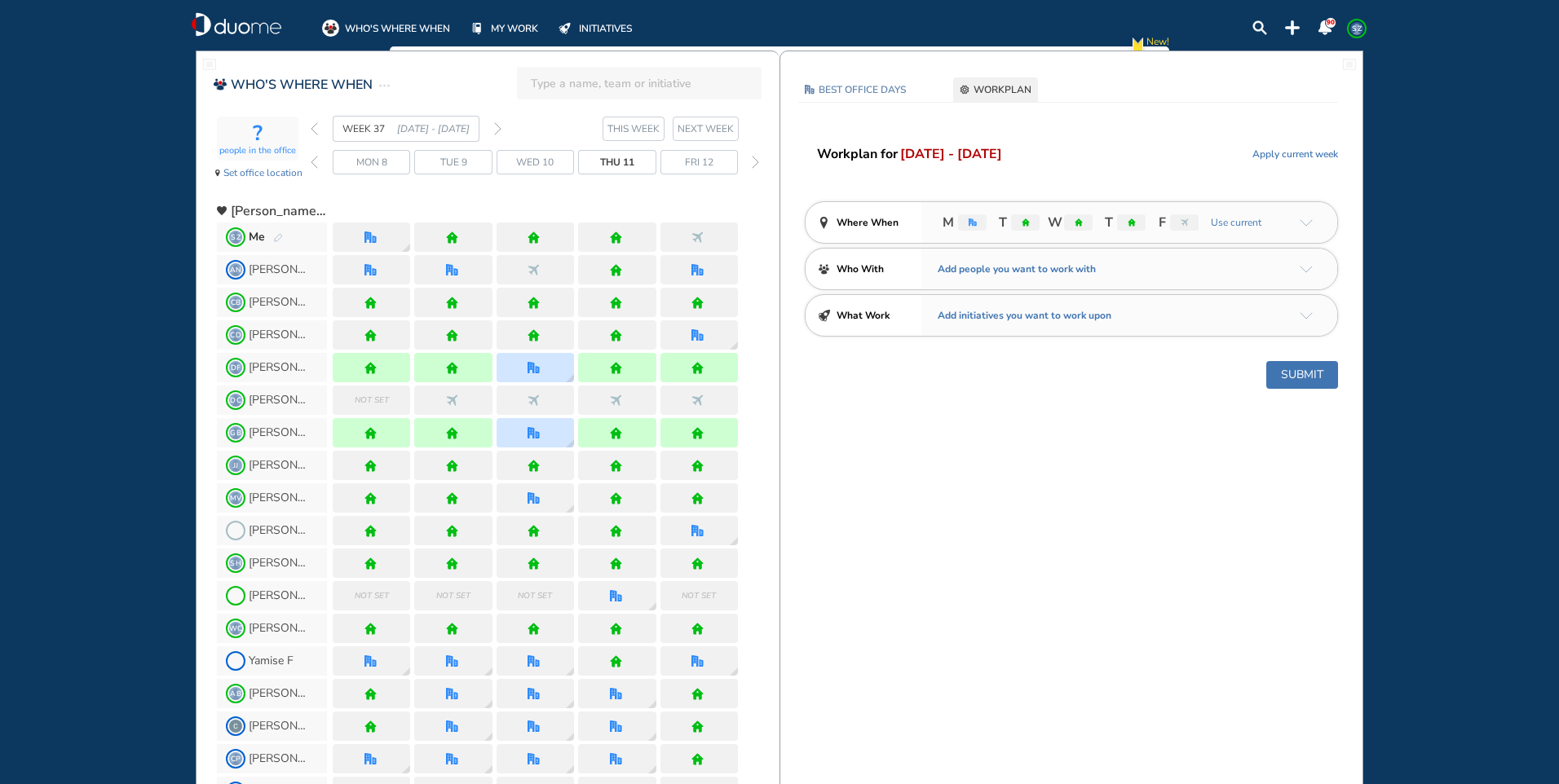
click at [1303, 219] on img "arrow-down-a5b4c4" at bounding box center [1307, 223] width 13 height 8
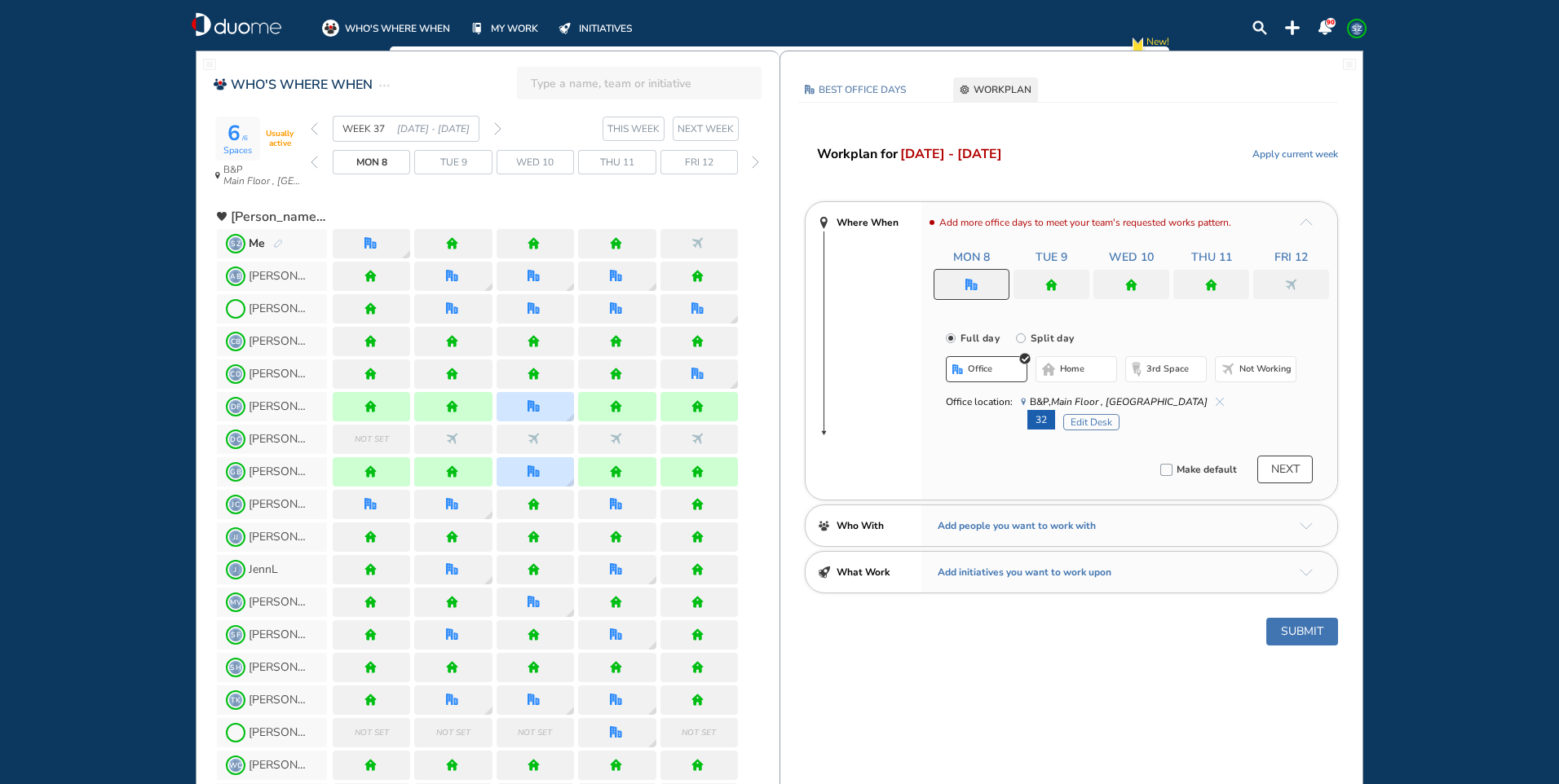
click at [1204, 283] on div at bounding box center [1211, 284] width 76 height 29
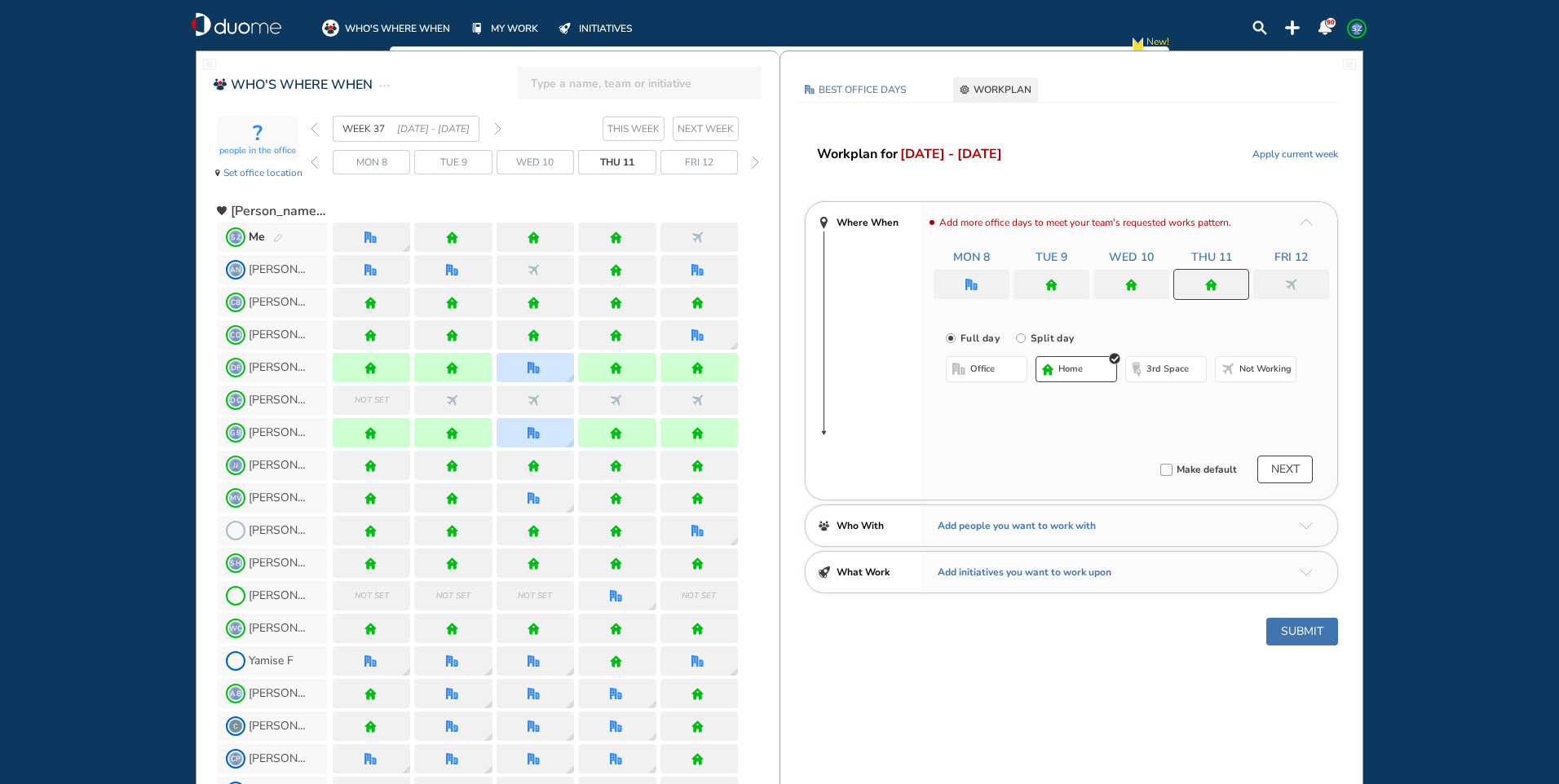
click at [998, 367] on button "office" at bounding box center [986, 369] width 81 height 26
click at [993, 401] on button "Select location" at bounding box center [989, 401] width 65 height 16
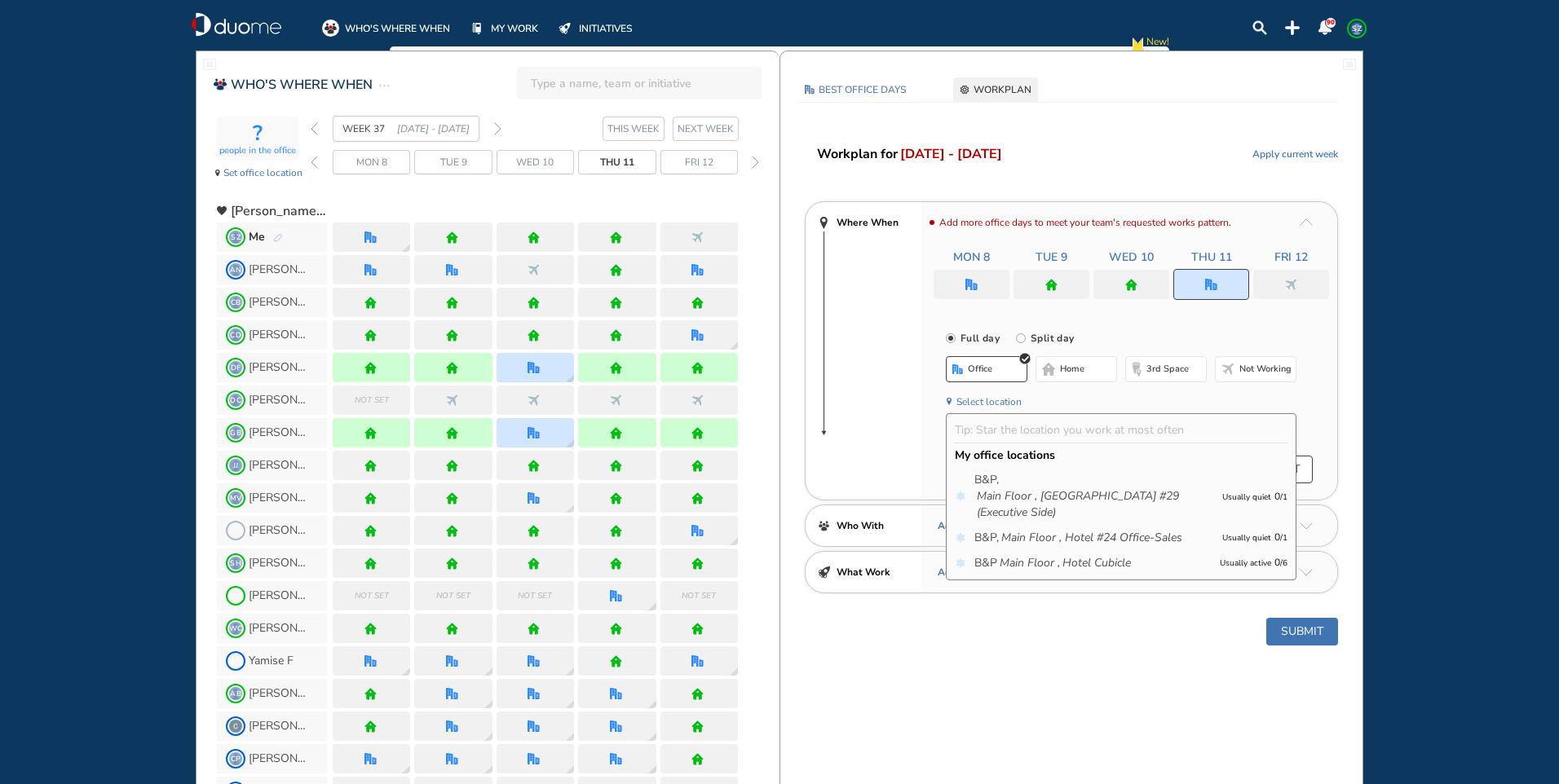
click at [1146, 563] on span "B&P Main Floor , Hotel Cubicle" at bounding box center [1092, 563] width 237 height 16
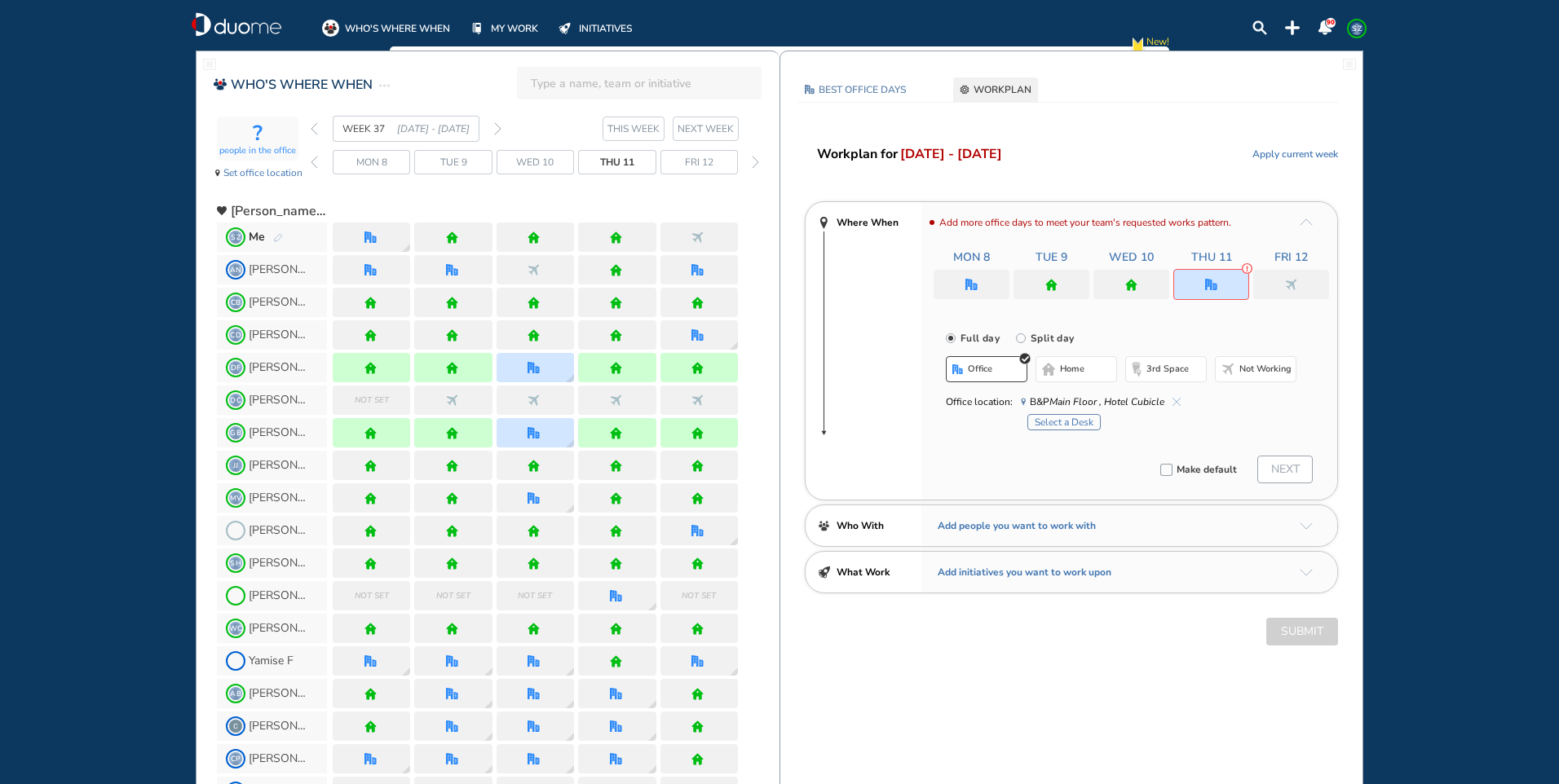
click at [1086, 422] on button "Select a Desk" at bounding box center [1064, 421] width 74 height 16
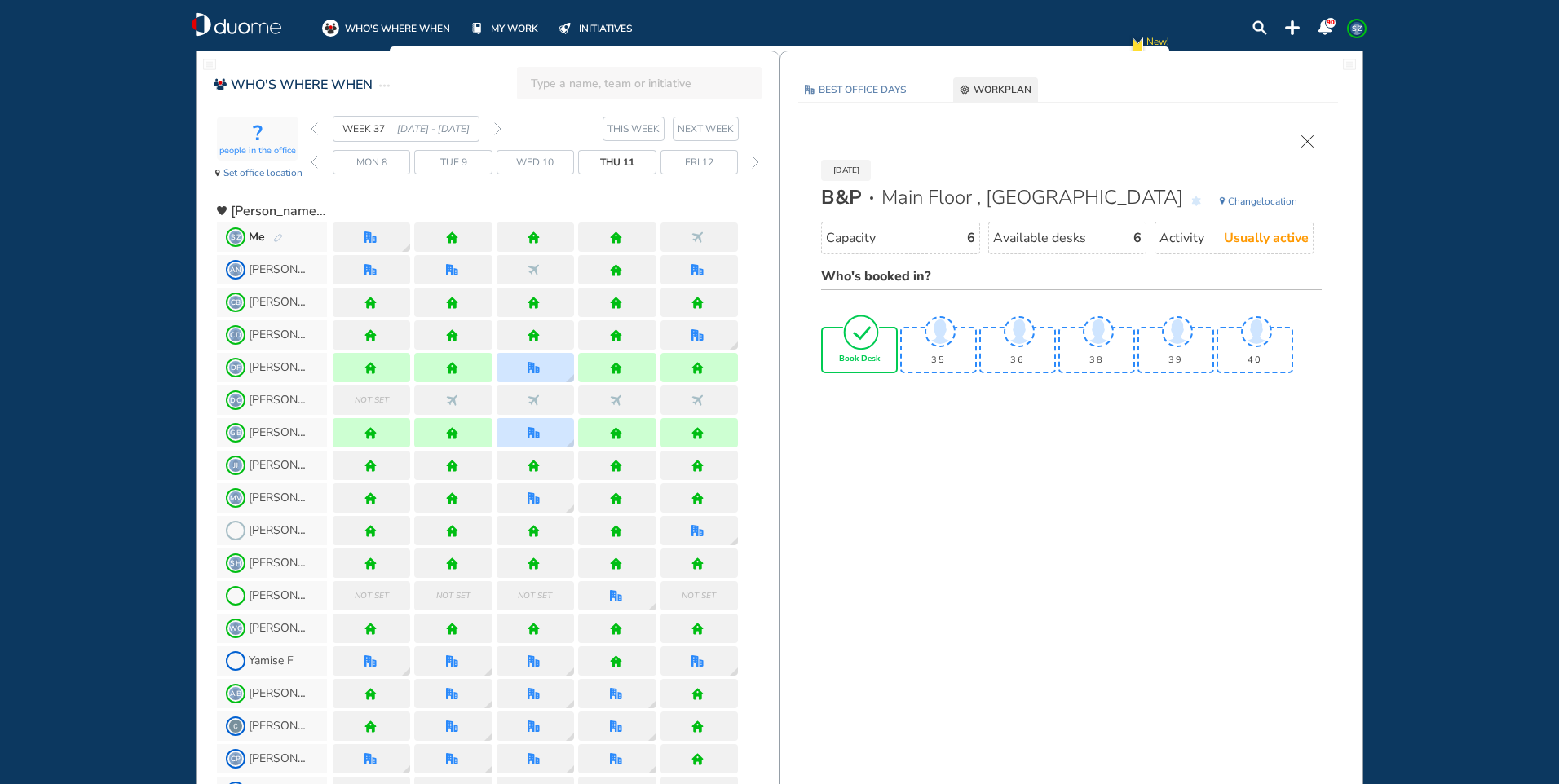
click at [857, 348] on img "tick-rounded-outline" at bounding box center [860, 333] width 38 height 39
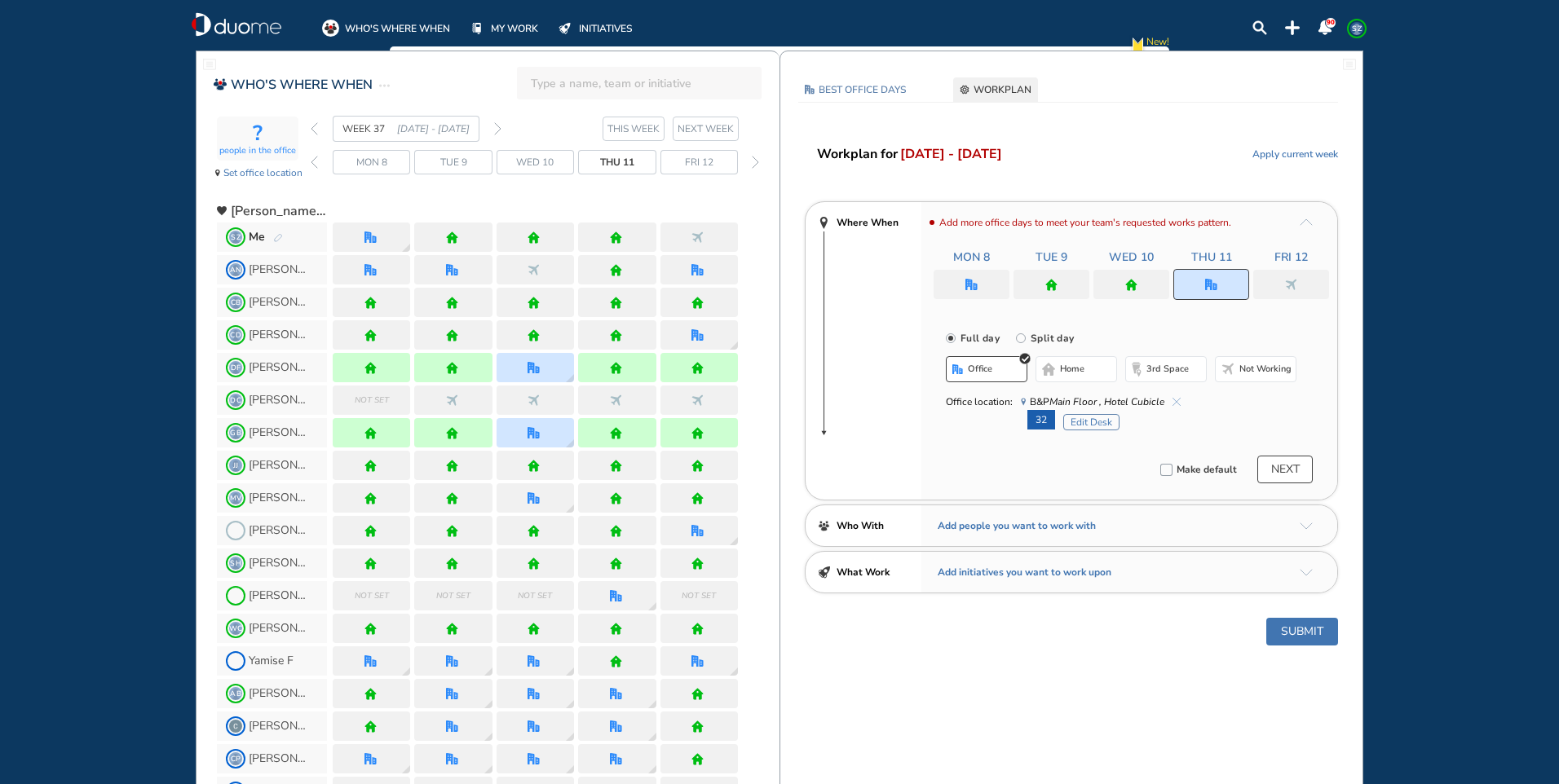
click at [969, 289] on img "office" at bounding box center [971, 285] width 13 height 13
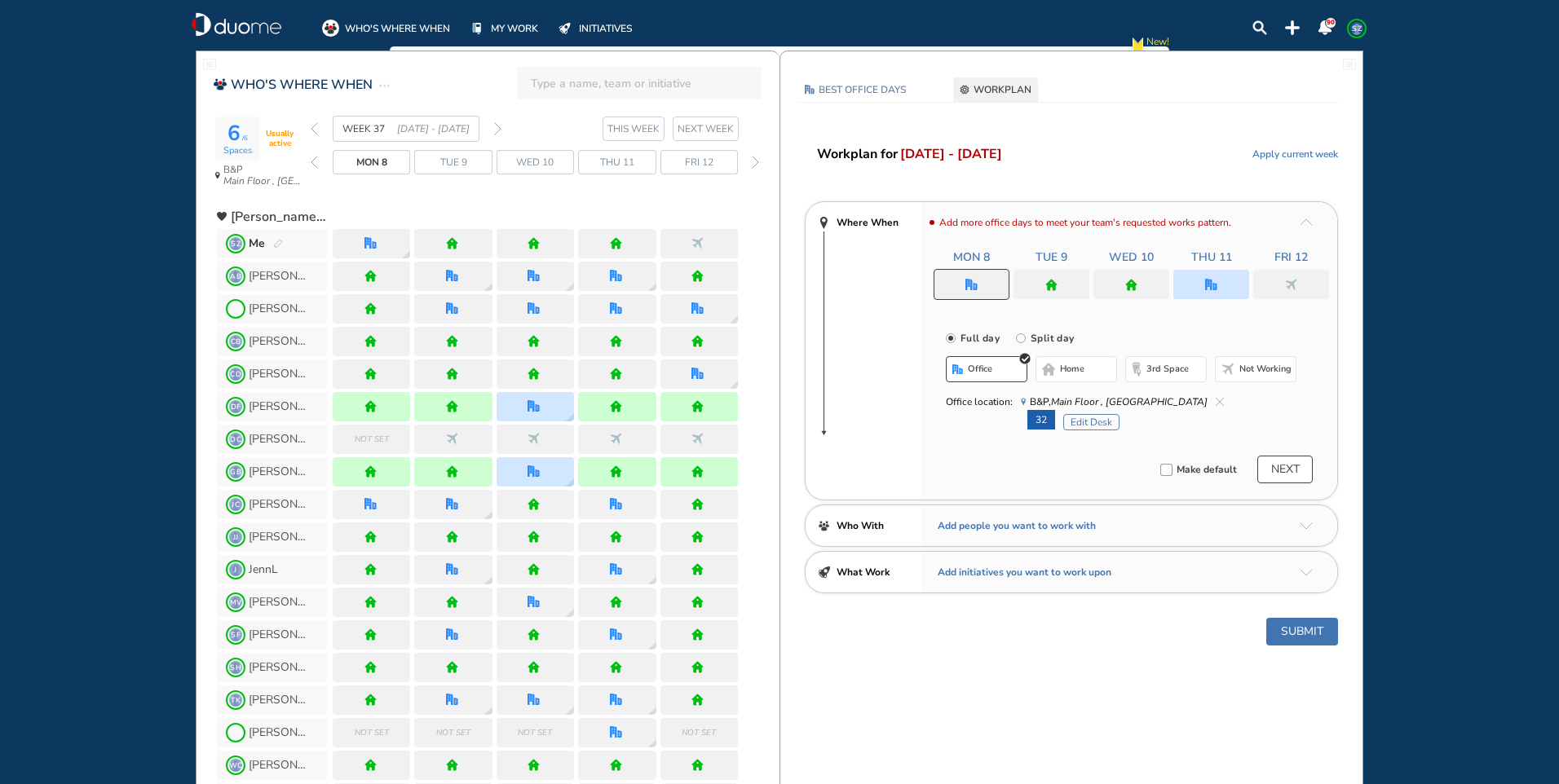
click at [1216, 400] on img "cross-thin-blue" at bounding box center [1220, 402] width 8 height 8
click at [1102, 423] on button "Edit Desk" at bounding box center [1091, 421] width 56 height 16
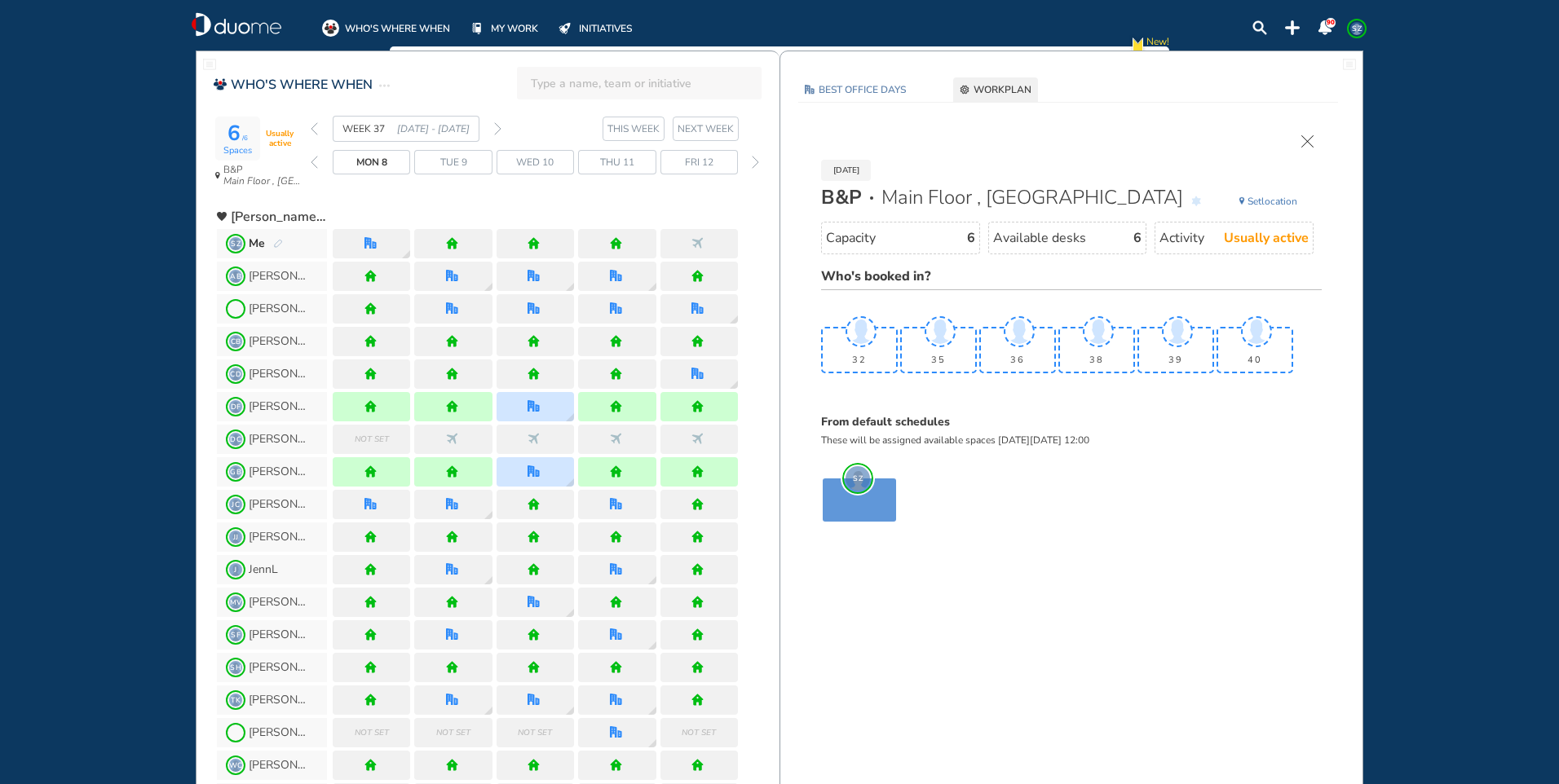
drag, startPoint x: 1306, startPoint y: 140, endPoint x: 1252, endPoint y: 295, distance: 164.1
click at [1304, 142] on img "cross-thin" at bounding box center [1307, 142] width 13 height 13
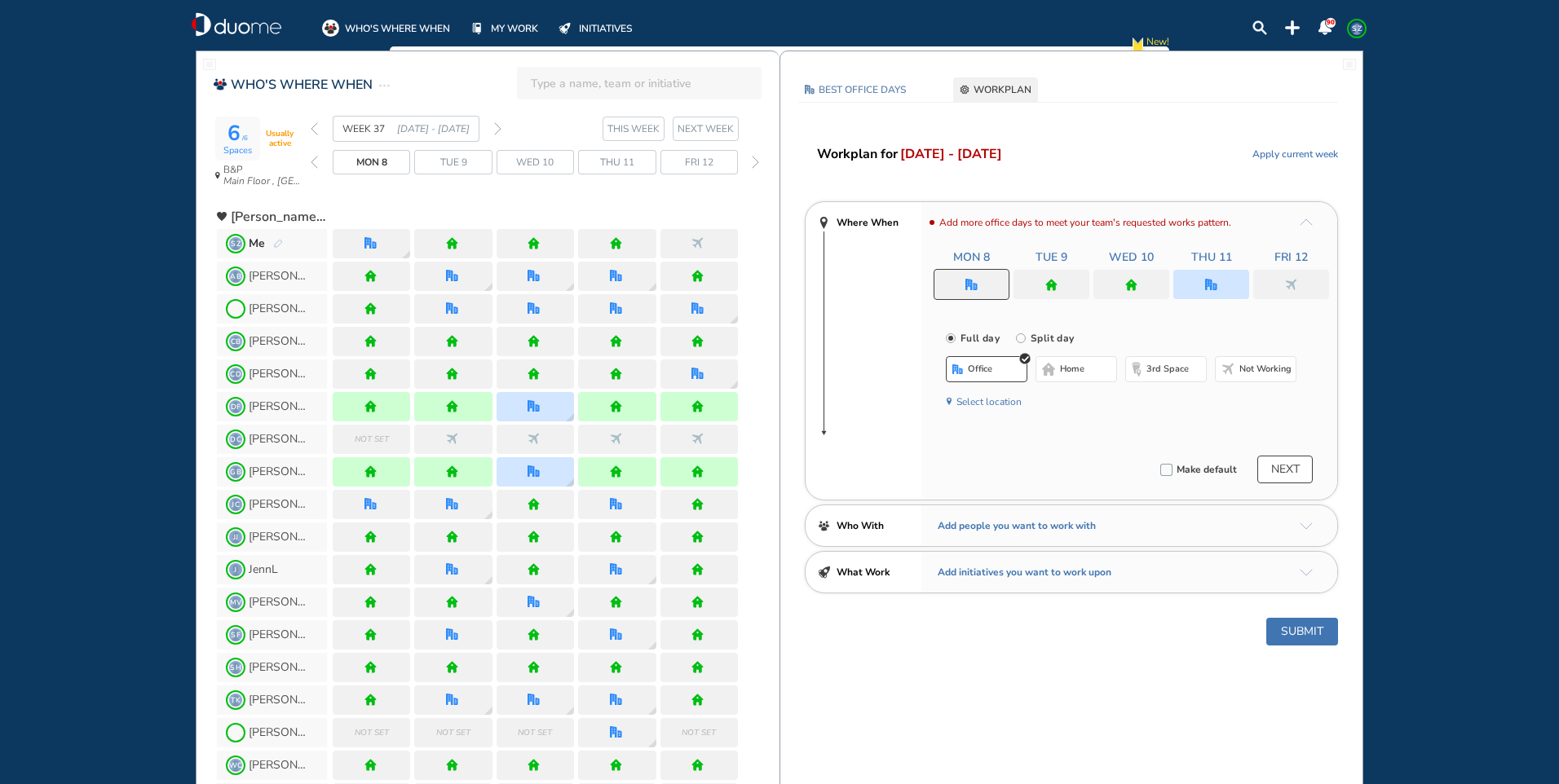
click at [981, 286] on div at bounding box center [971, 284] width 76 height 31
click at [980, 366] on span "office" at bounding box center [979, 369] width 24 height 13
click at [1011, 405] on button "Select location" at bounding box center [989, 401] width 65 height 16
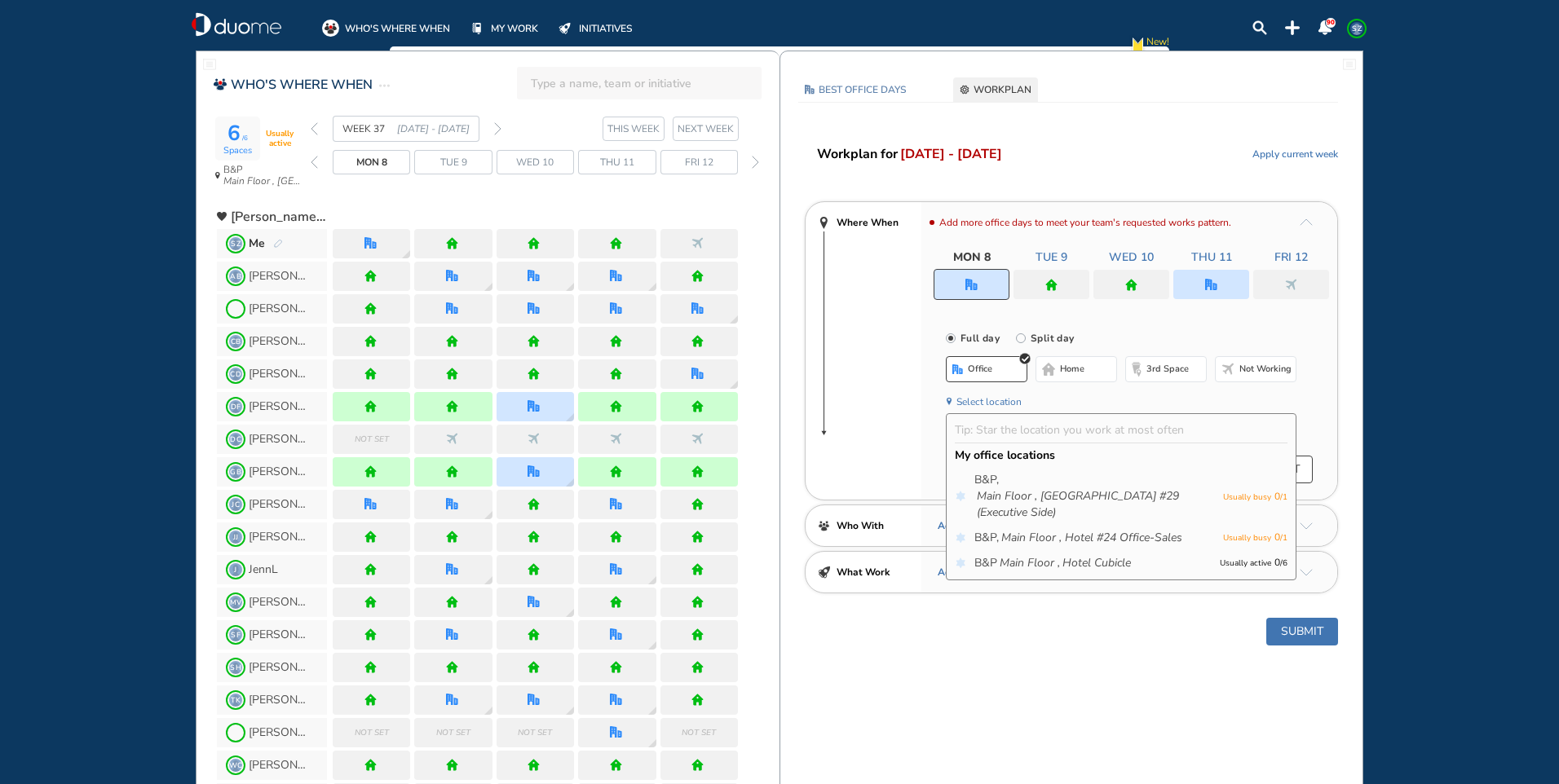
click at [1057, 362] on button "home" at bounding box center [1076, 369] width 81 height 26
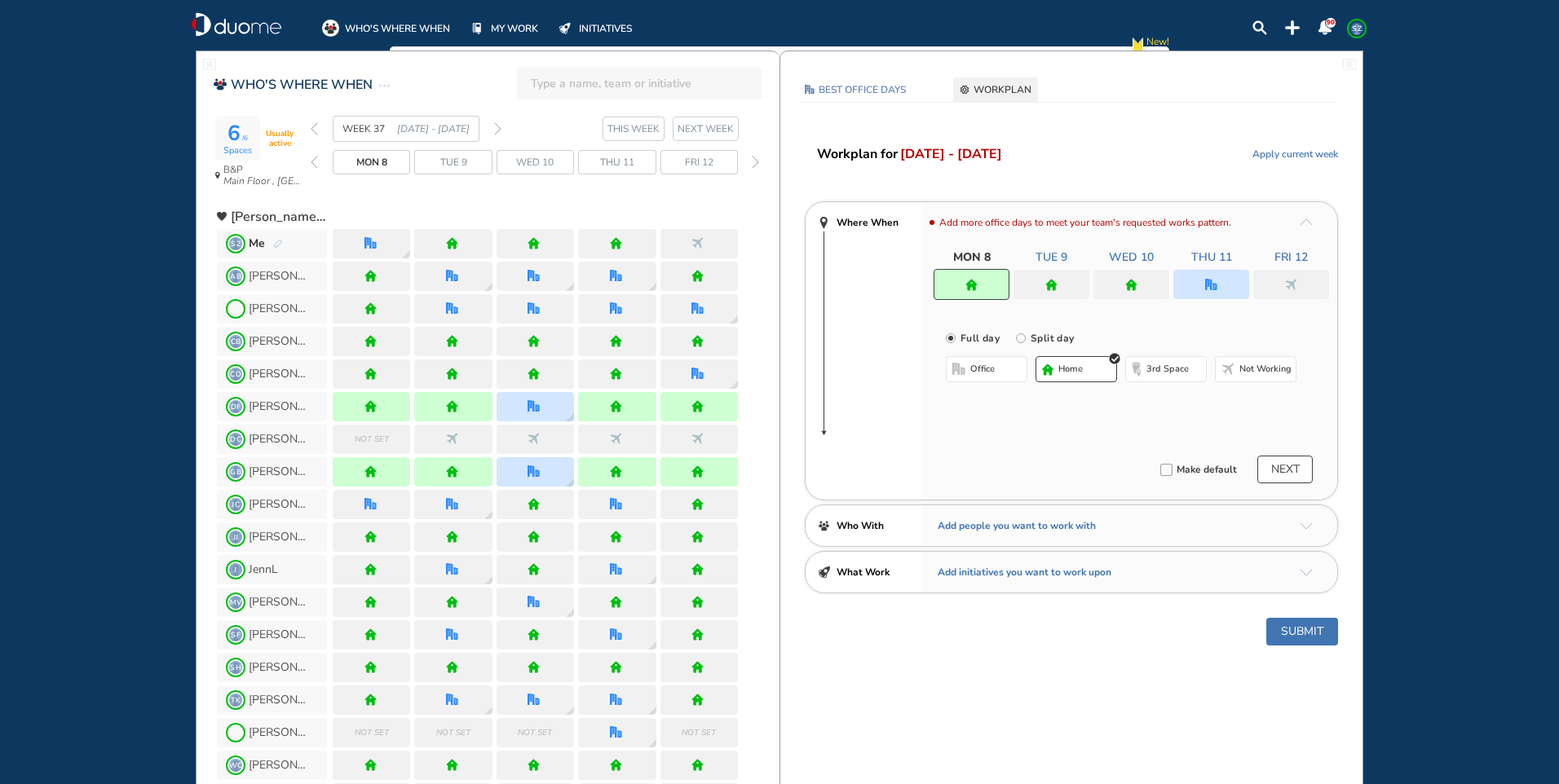
click at [1056, 282] on img "home" at bounding box center [1051, 285] width 13 height 13
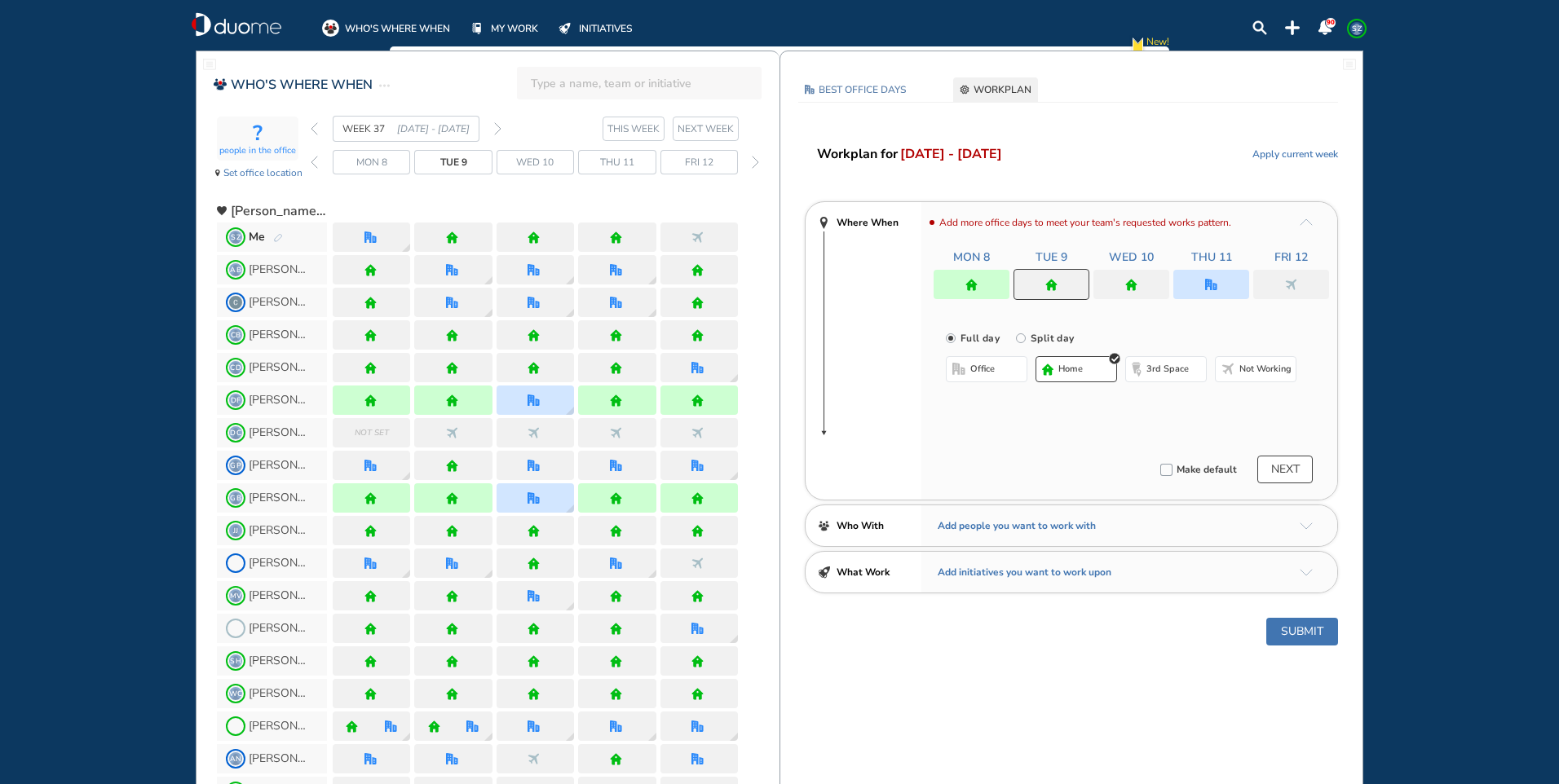
click at [998, 375] on button "office" at bounding box center [986, 369] width 81 height 26
click at [1083, 368] on span "home" at bounding box center [1071, 369] width 24 height 13
click at [1141, 280] on div at bounding box center [1131, 284] width 76 height 29
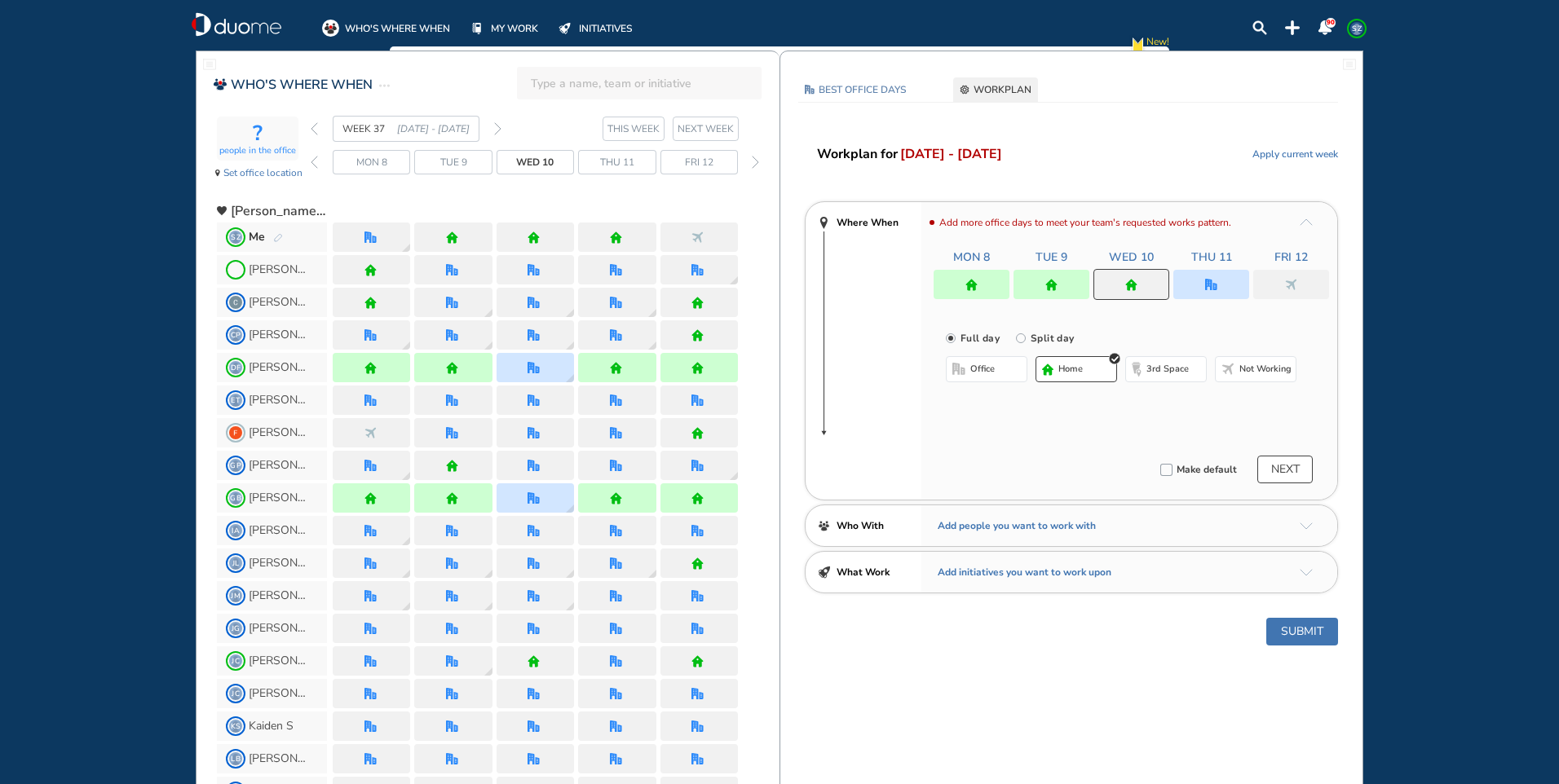
click at [1077, 367] on span "home" at bounding box center [1070, 369] width 24 height 13
click at [1231, 286] on div at bounding box center [1211, 284] width 76 height 29
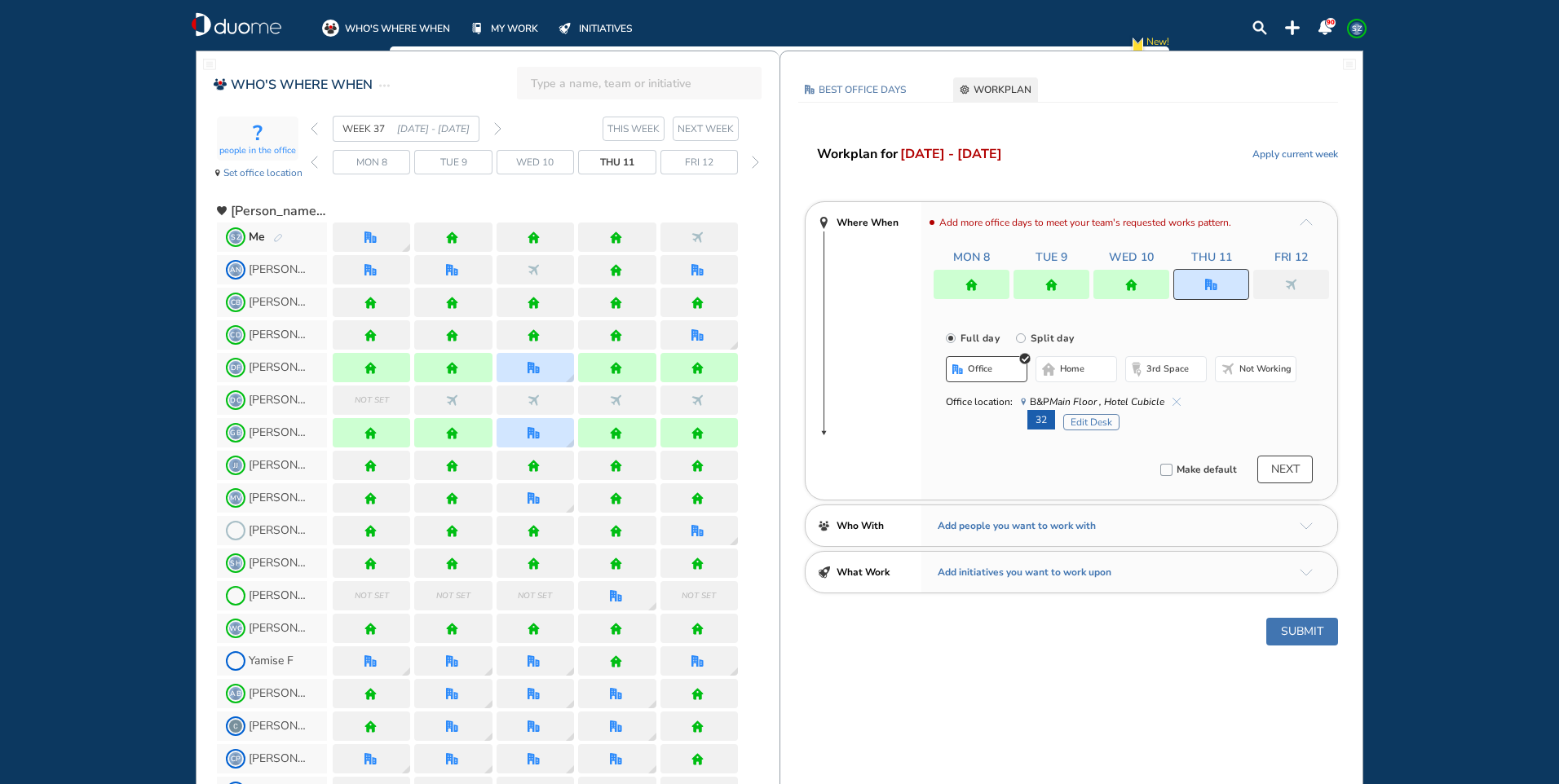
click at [1300, 284] on div at bounding box center [1291, 284] width 76 height 29
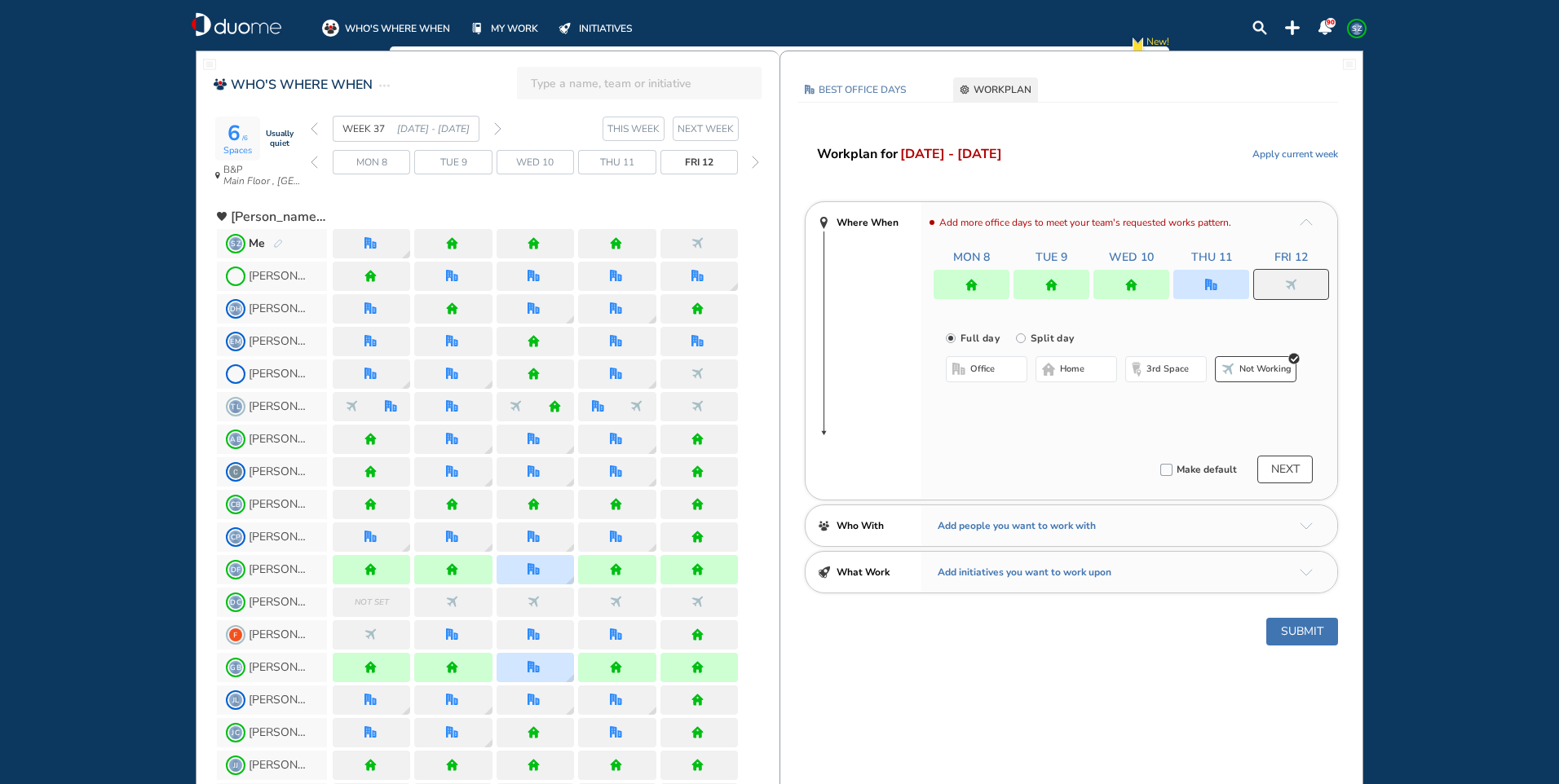
click at [1012, 374] on button "office" at bounding box center [986, 369] width 81 height 26
click at [1179, 401] on img "cross-thin-blue" at bounding box center [1177, 402] width 8 height 8
click at [1245, 369] on span "Not working" at bounding box center [1266, 369] width 52 height 13
click at [1314, 636] on button "Submit" at bounding box center [1303, 632] width 72 height 28
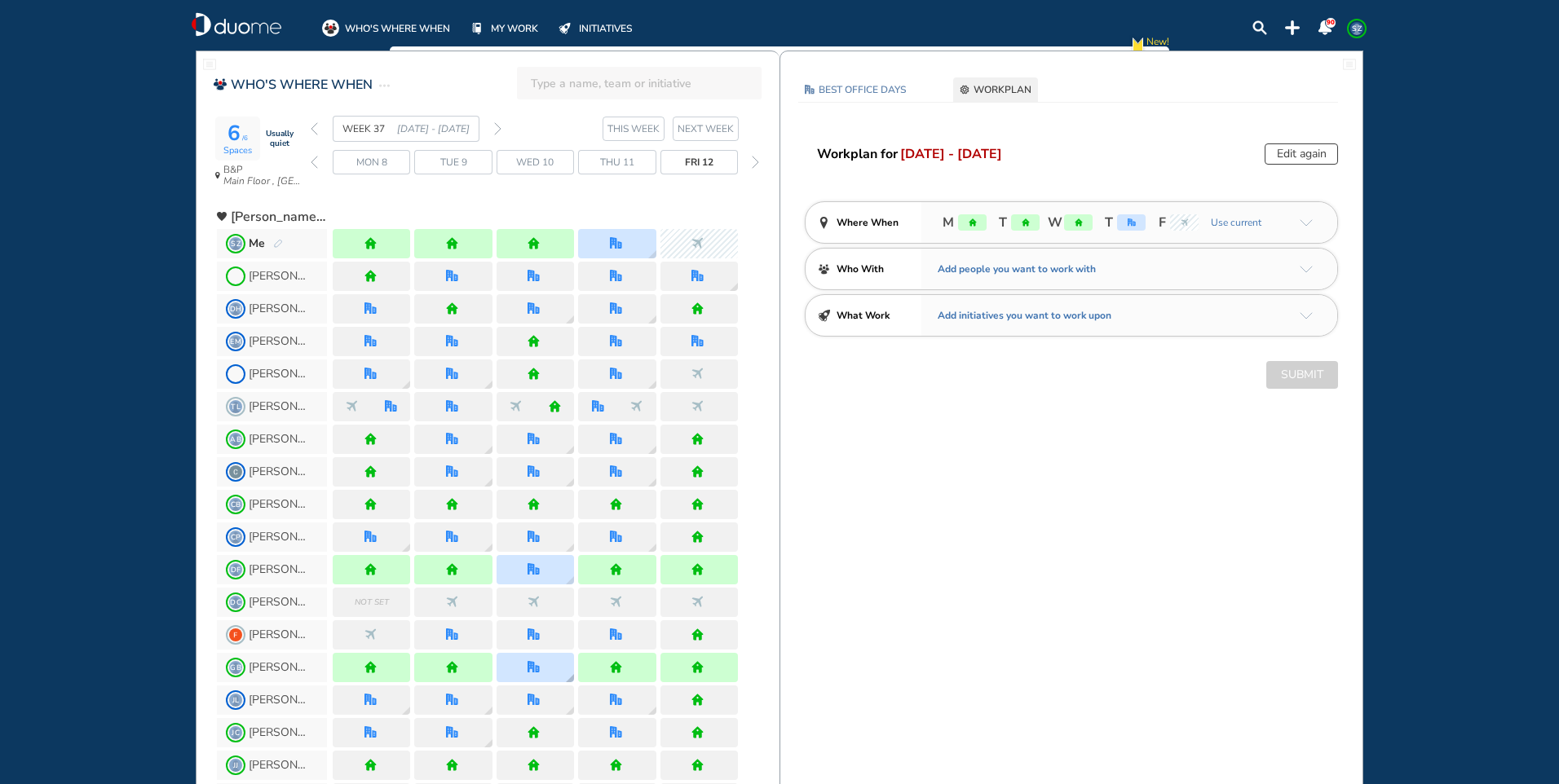
click at [523, 673] on div at bounding box center [535, 668] width 77 height 29
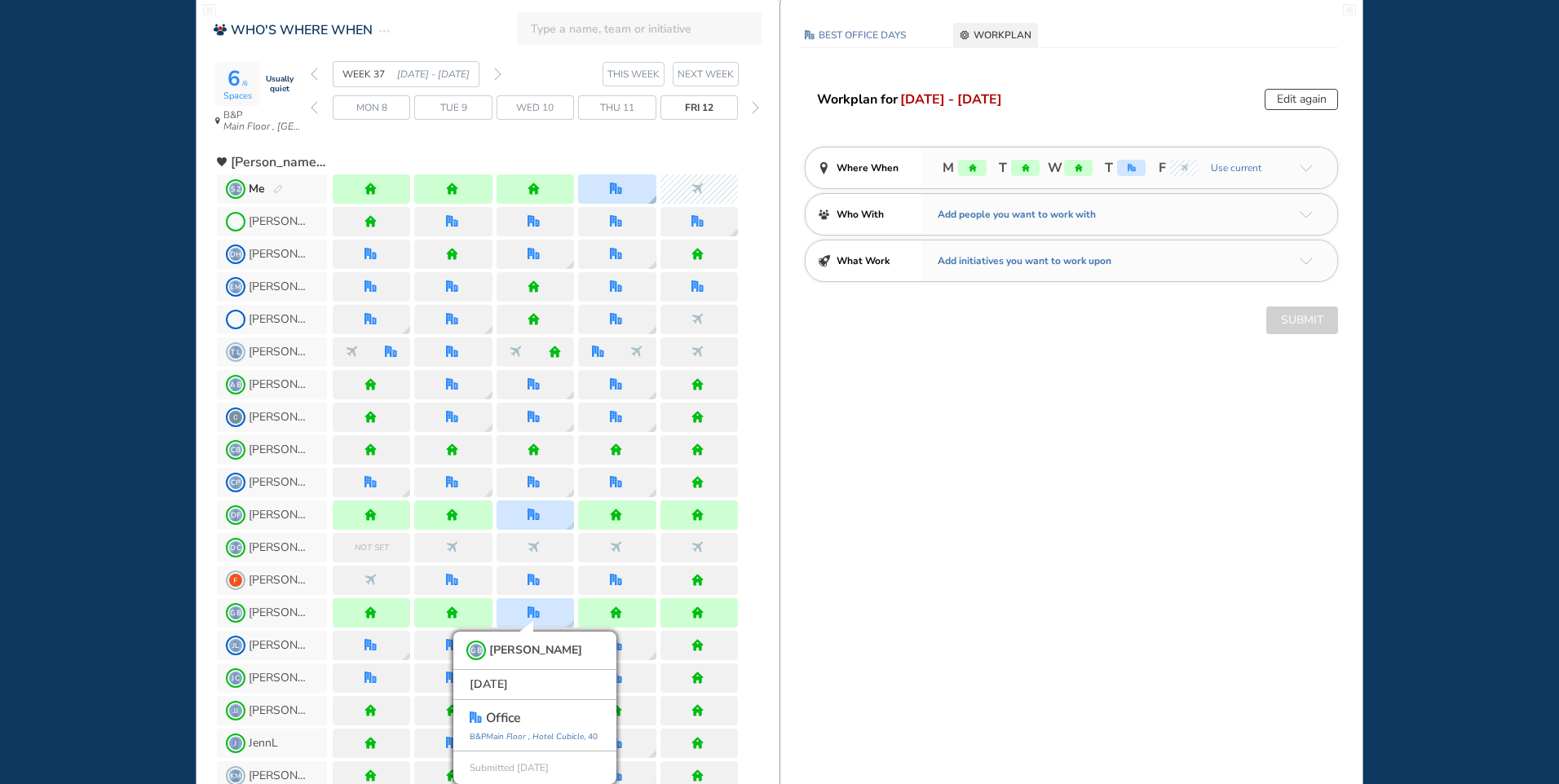
click at [607, 178] on div at bounding box center [617, 188] width 77 height 29
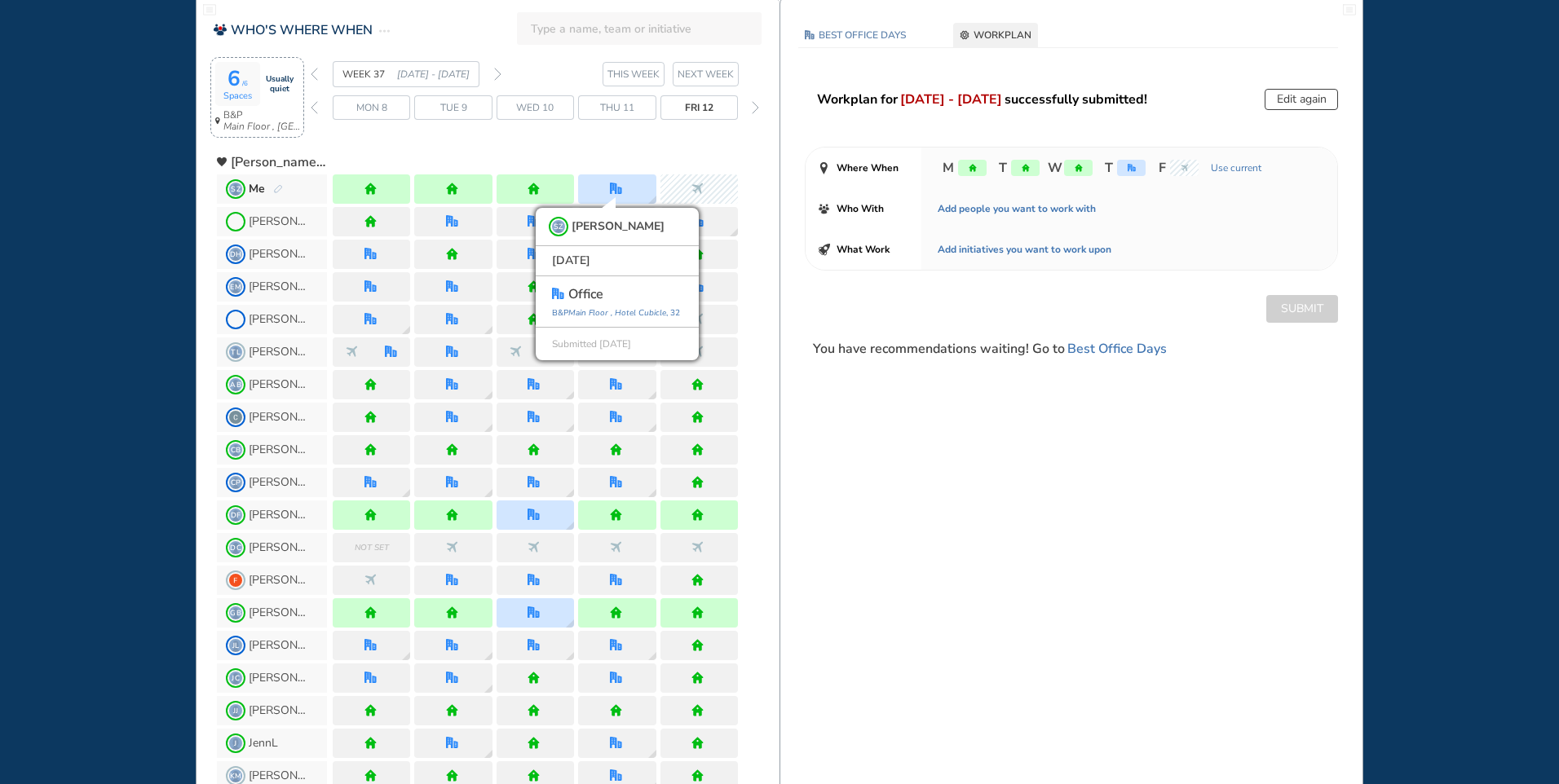
click at [252, 81] on div "6 /6 Spaces" at bounding box center [238, 84] width 45 height 44
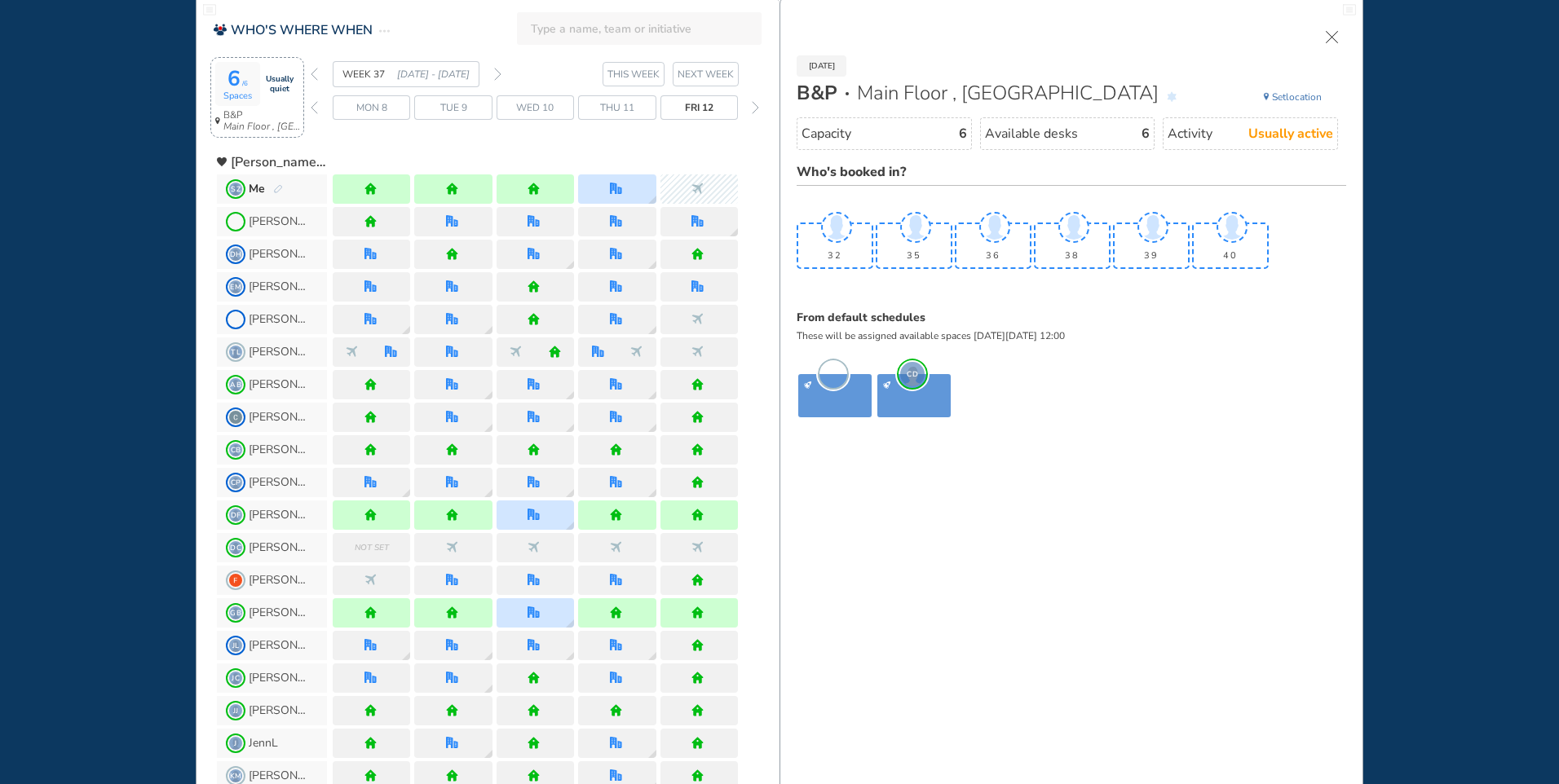
click at [647, 106] on div "Thu 11" at bounding box center [617, 107] width 77 height 24
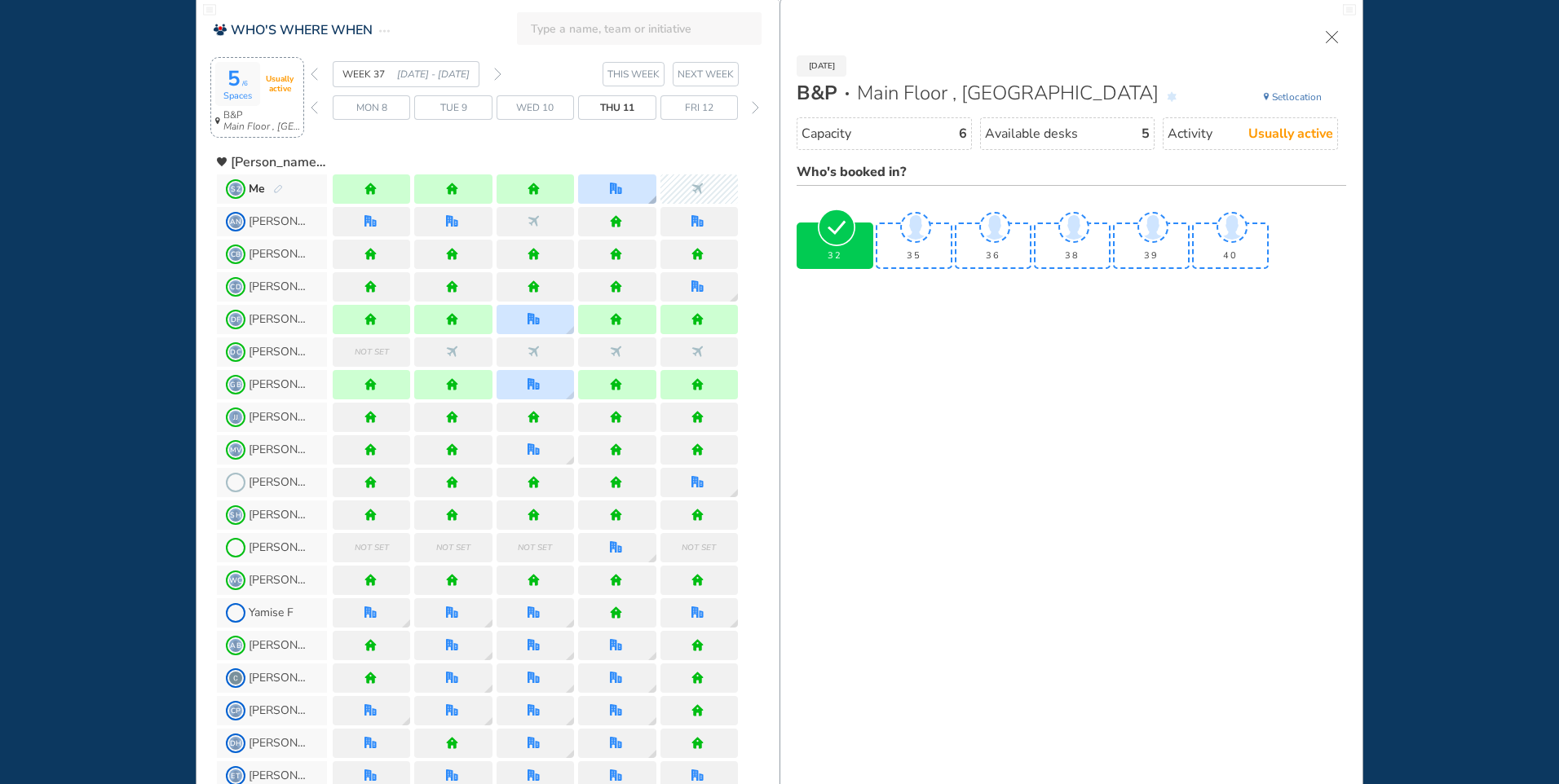
click at [638, 183] on div at bounding box center [617, 188] width 77 height 29
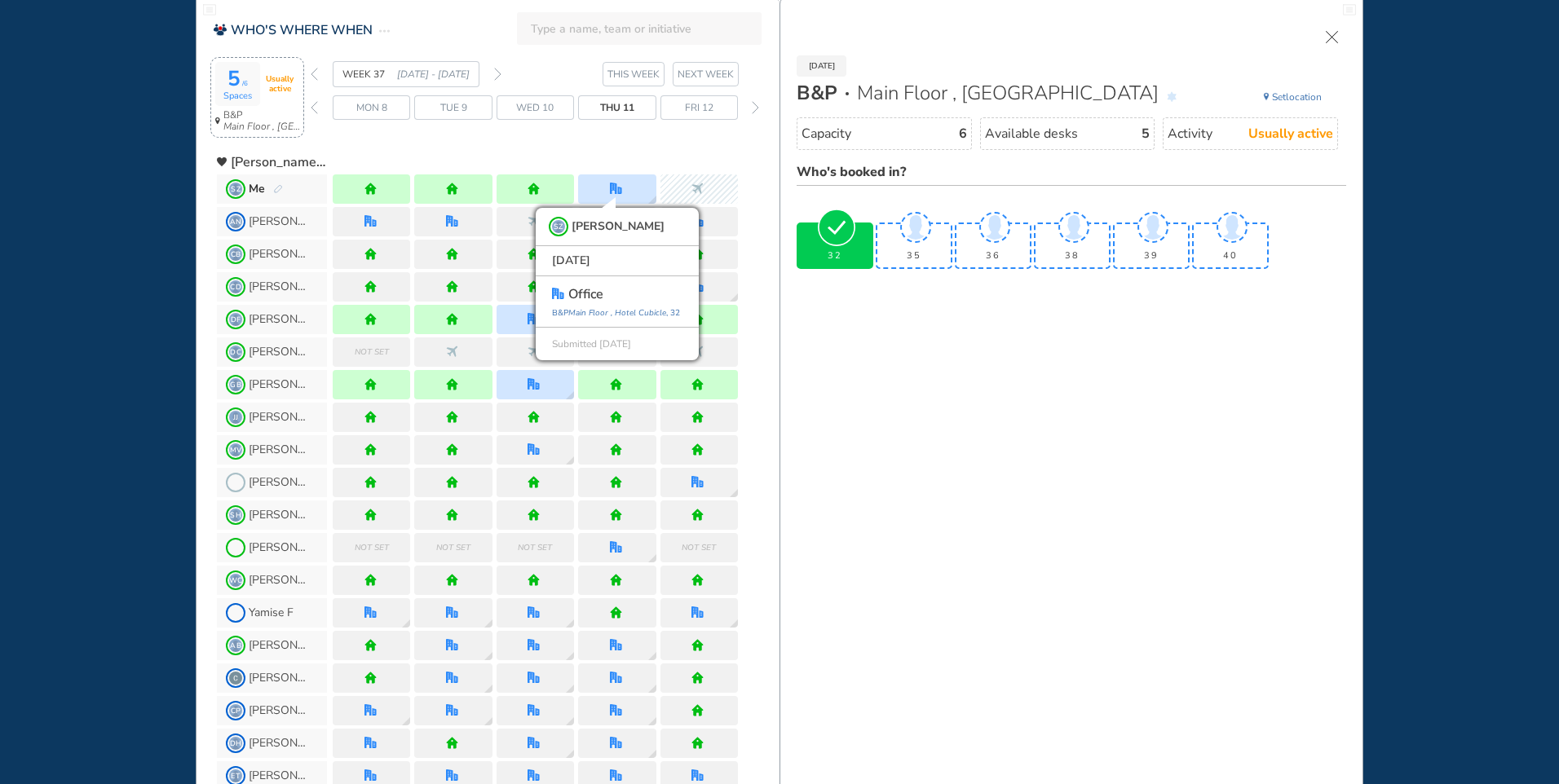
click at [240, 95] on span "Spaces" at bounding box center [238, 96] width 28 height 11
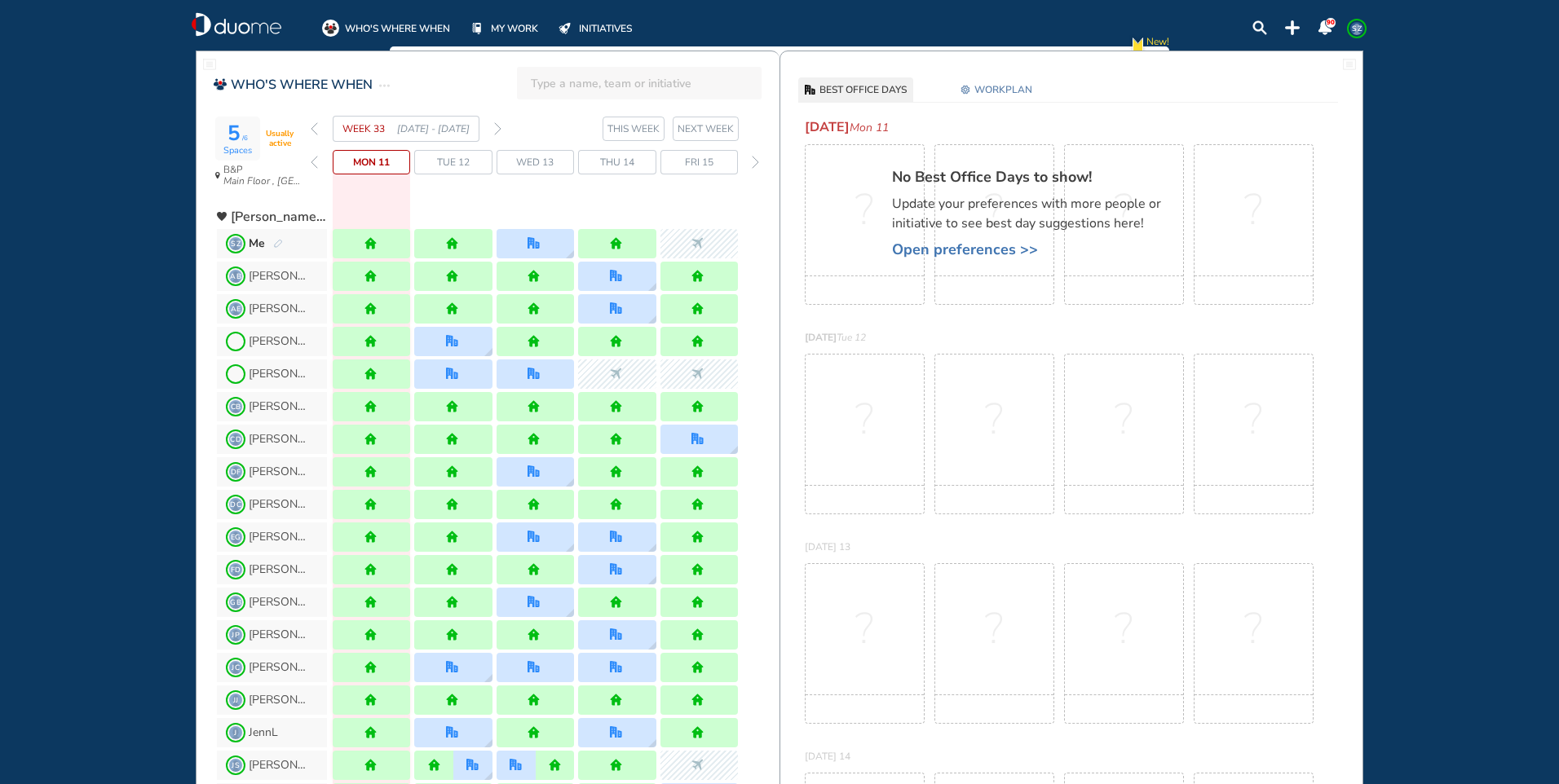
click at [504, 128] on section "WEEK 33 [DATE] - [DATE] THIS WEEK NEXT WEEK" at bounding box center [545, 128] width 469 height 26
click at [498, 128] on img "forward week" at bounding box center [498, 129] width 8 height 13
click at [498, 127] on img "forward week" at bounding box center [498, 129] width 8 height 13
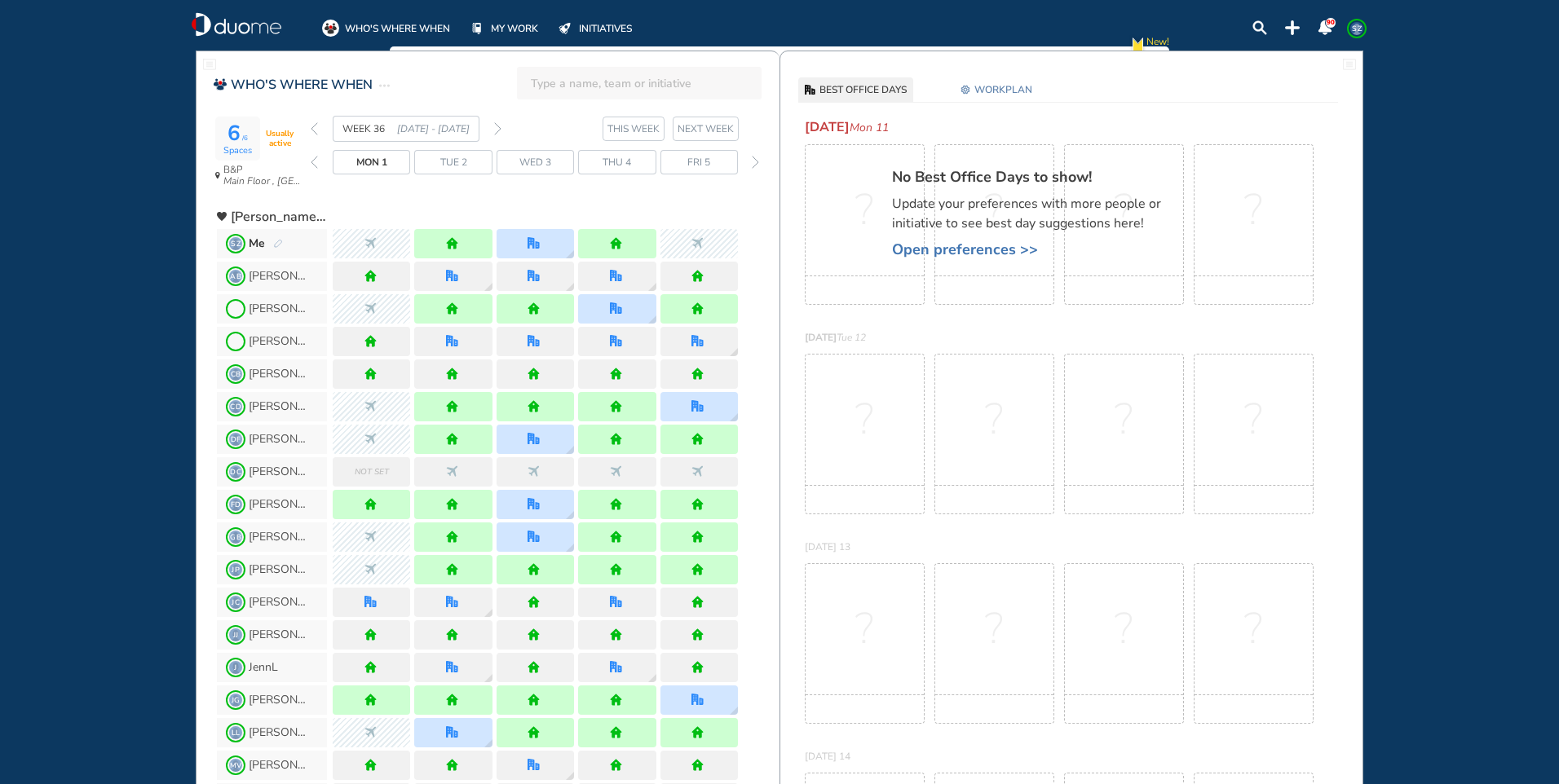
click at [498, 127] on img "forward week" at bounding box center [498, 129] width 8 height 13
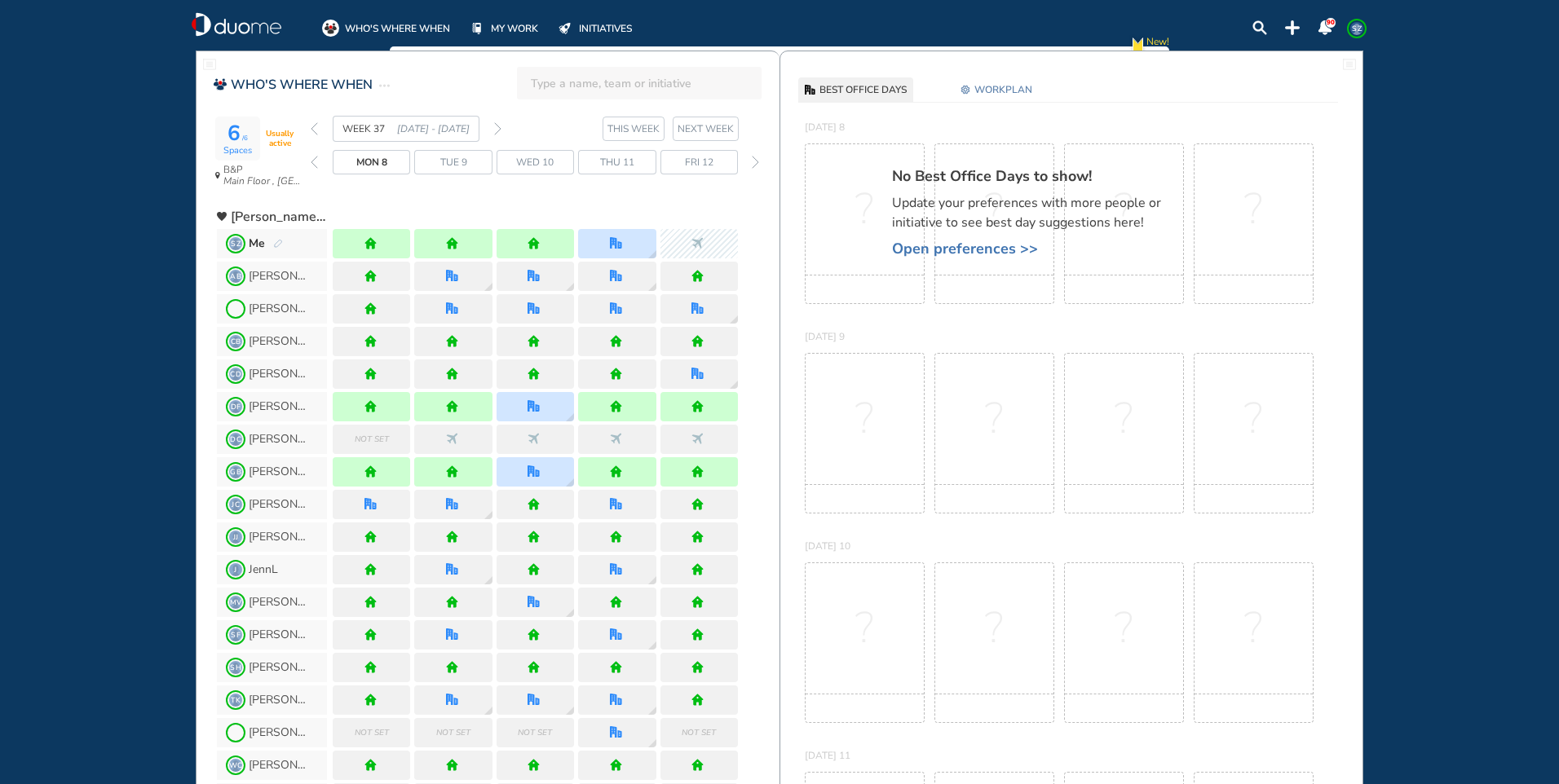
click at [632, 162] on span "Thu 11" at bounding box center [617, 162] width 34 height 16
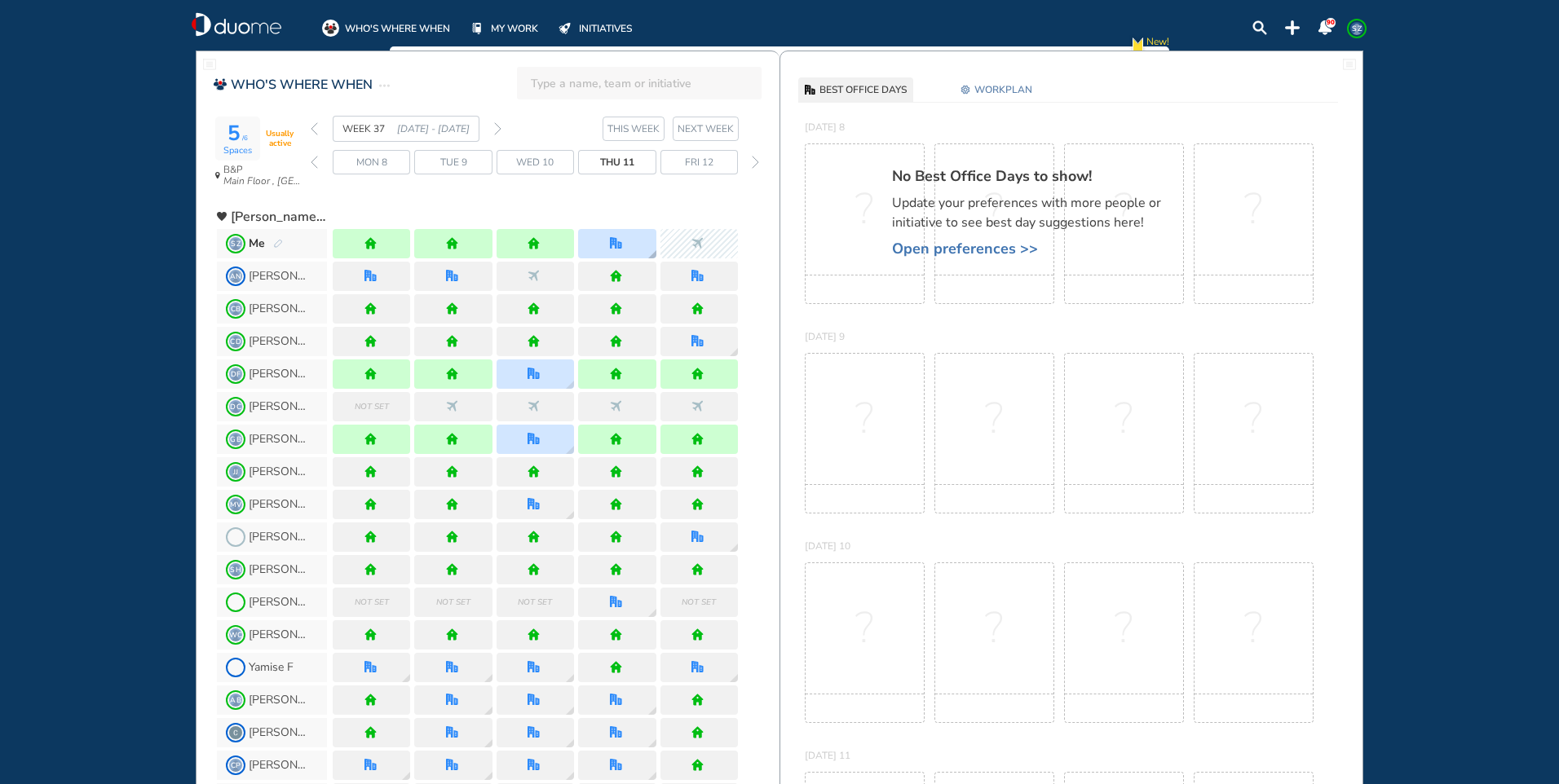
click at [643, 240] on div at bounding box center [617, 244] width 77 height 29
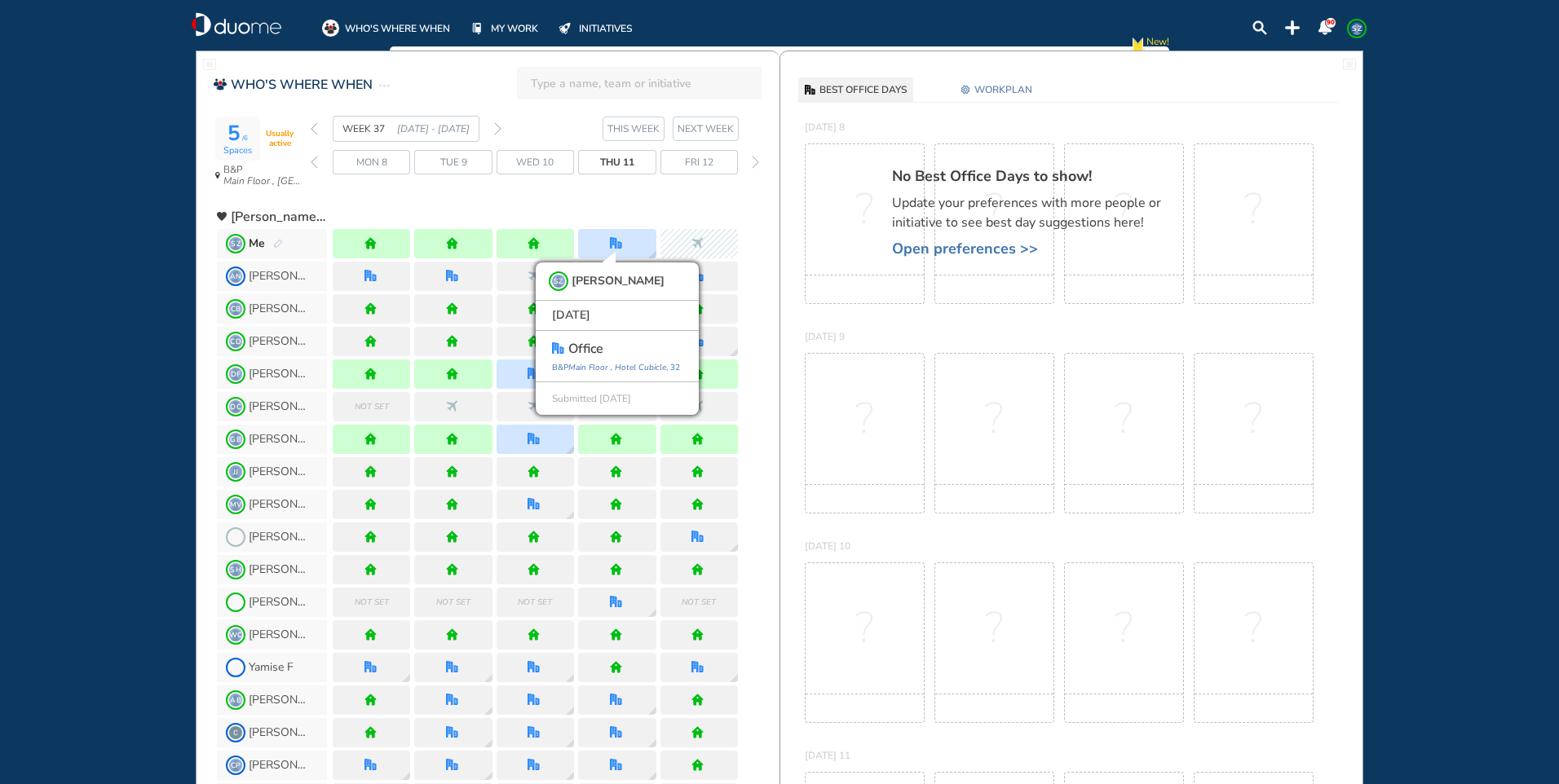
click at [622, 162] on span "Thu 11" at bounding box center [617, 162] width 34 height 16
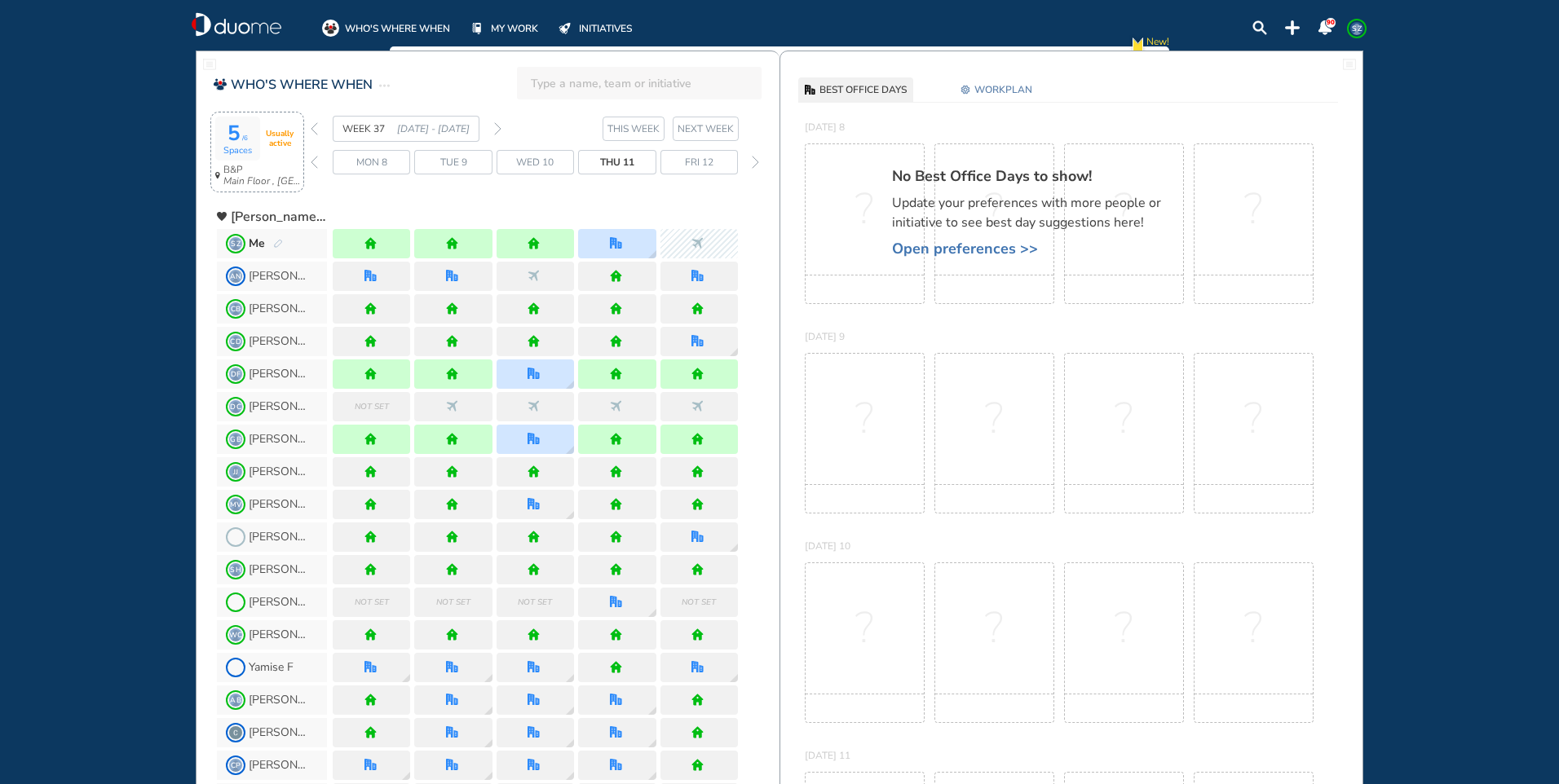
click at [250, 139] on div "5 /6 Spaces" at bounding box center [238, 138] width 45 height 44
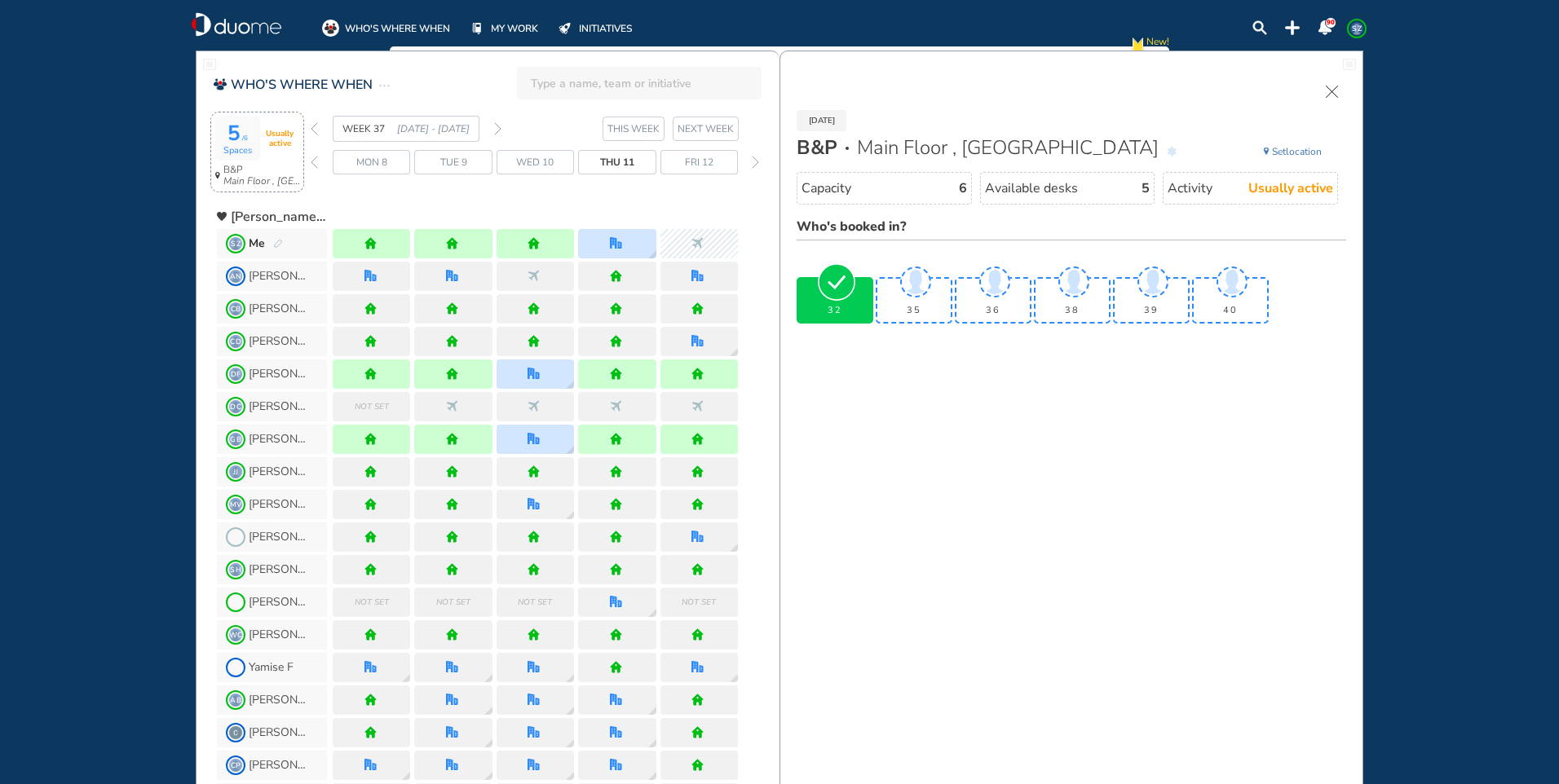
click at [613, 159] on span "Thu 11" at bounding box center [617, 162] width 34 height 16
click at [622, 244] on div at bounding box center [617, 243] width 15 height 13
